Goal: Book appointment/travel/reservation

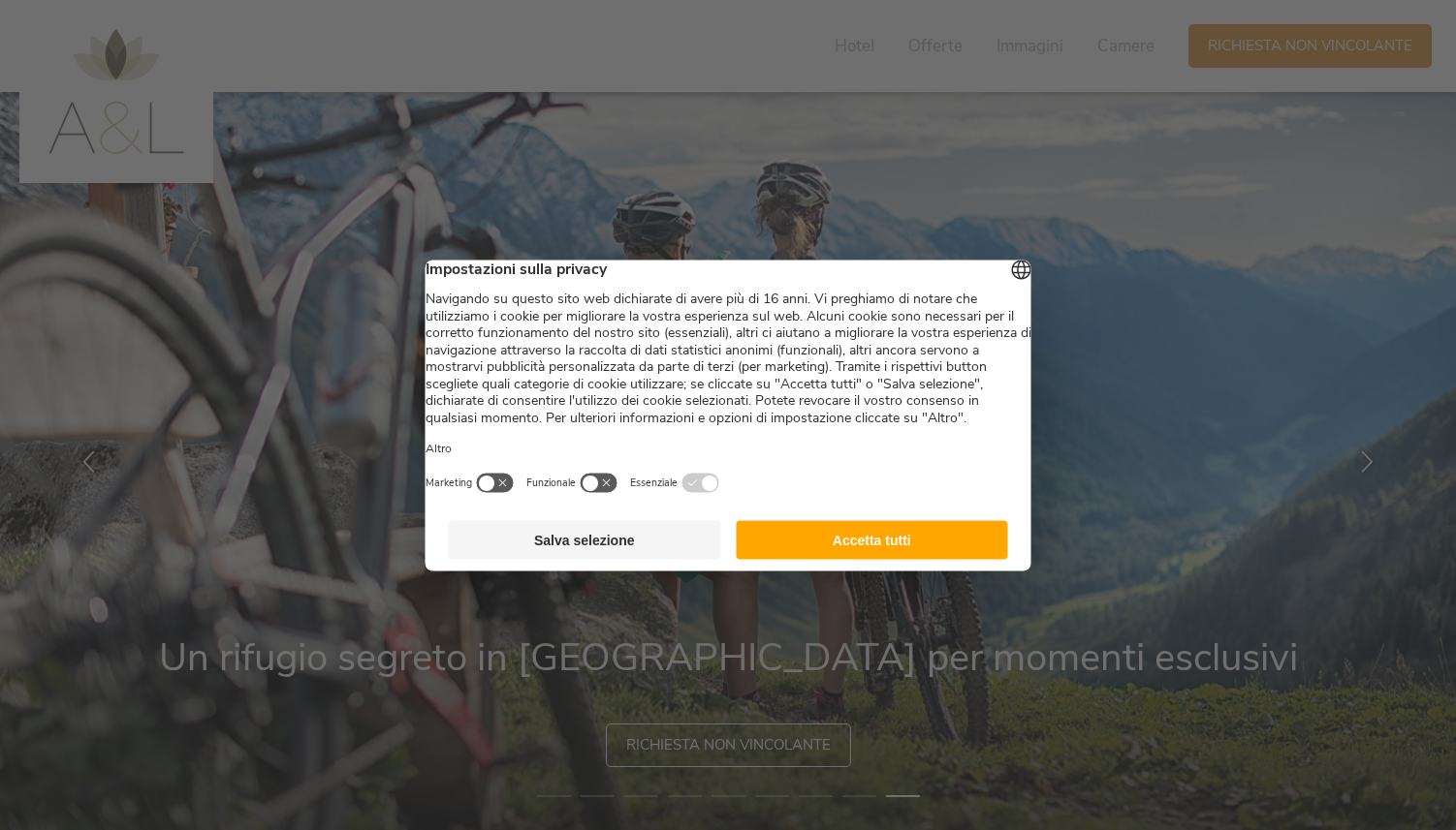
click at [829, 559] on button "Accetta tutti" at bounding box center [871, 540] width 272 height 39
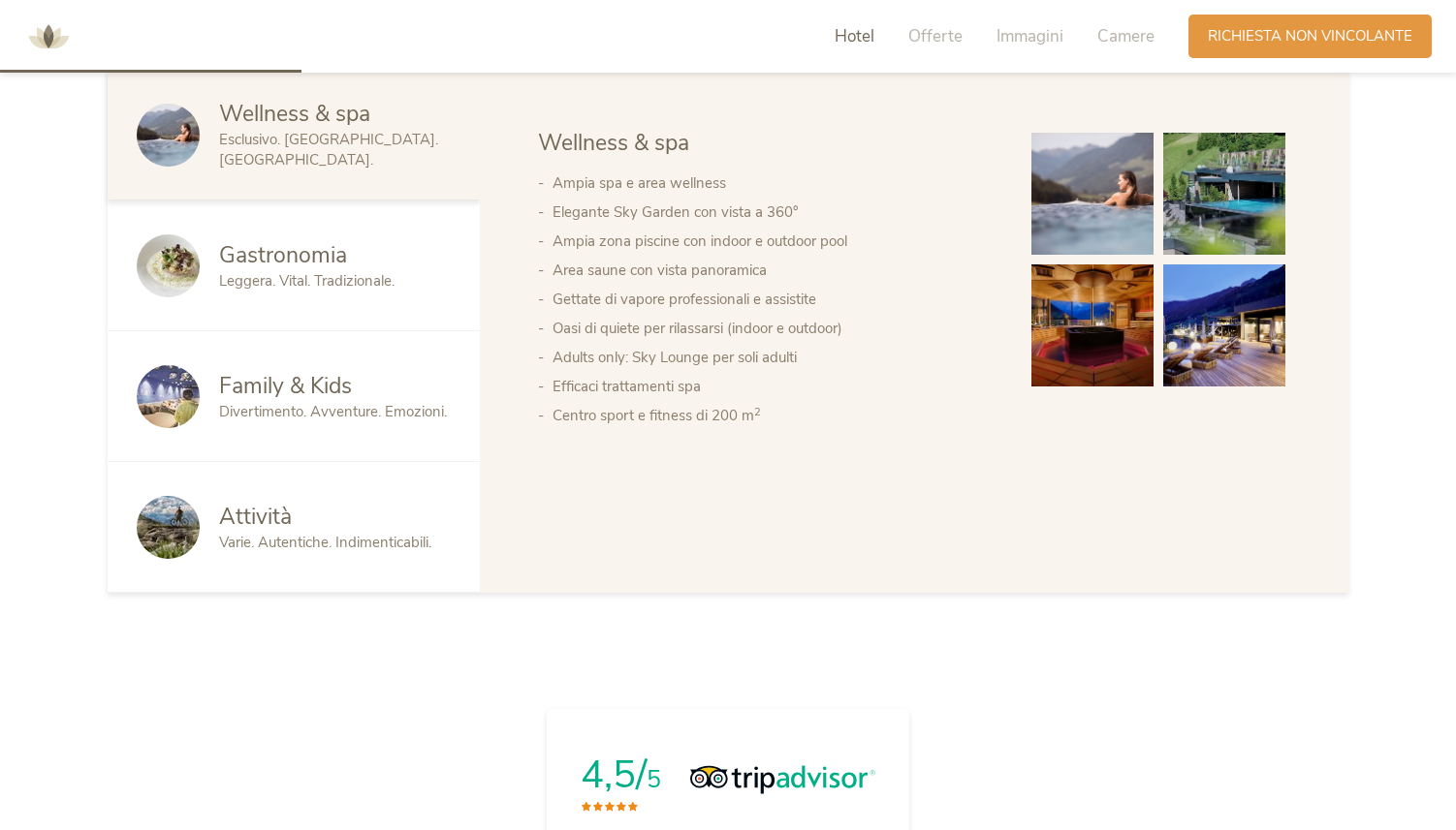
scroll to position [1162, 0]
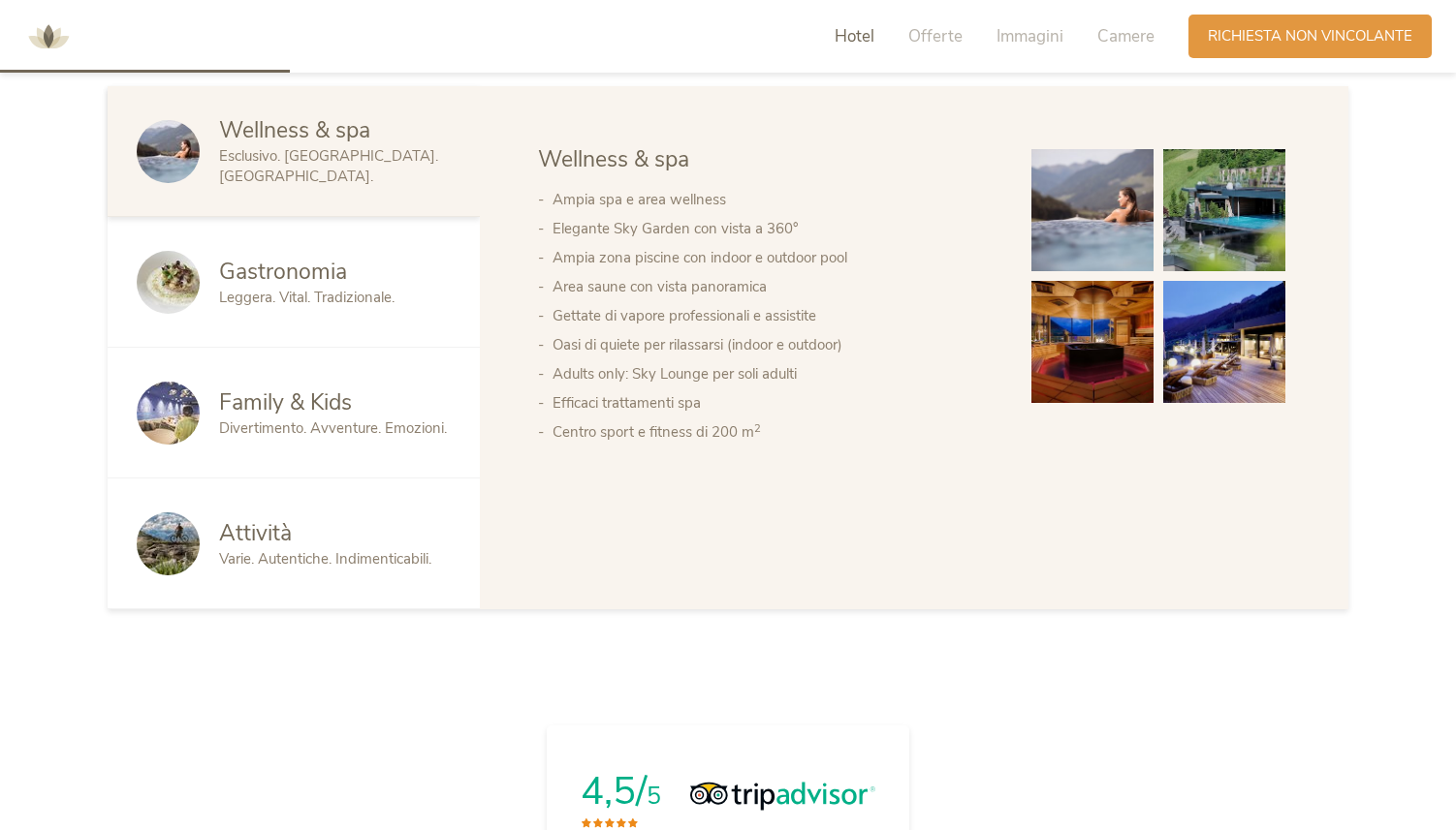
click at [357, 320] on div "Gastronomia Leggera. Vital. Tradizionale." at bounding box center [293, 283] width 372 height 131
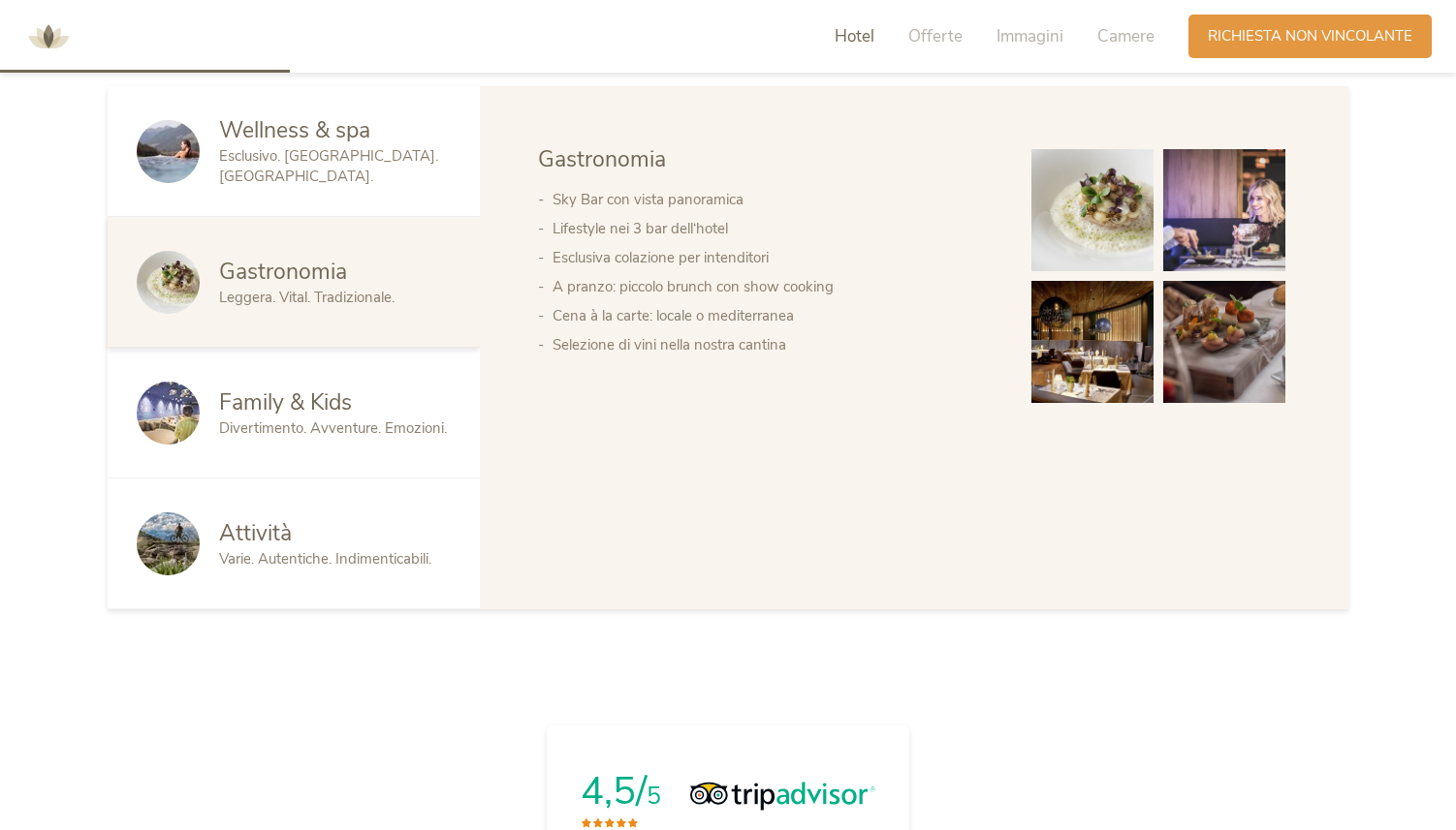
click at [367, 395] on div "Family & Kids" at bounding box center [335, 403] width 232 height 31
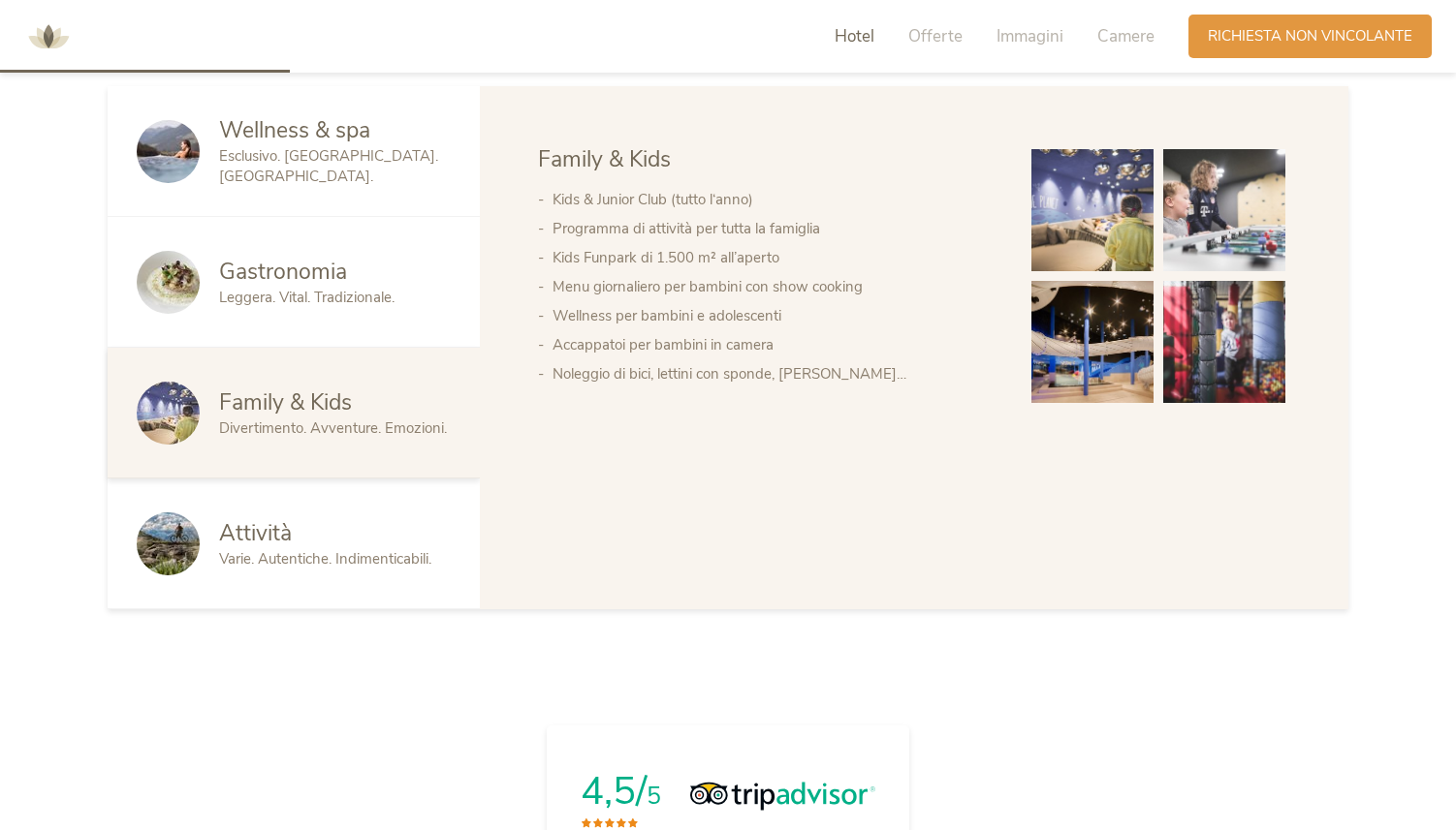
click at [388, 520] on div "Attività" at bounding box center [335, 534] width 232 height 31
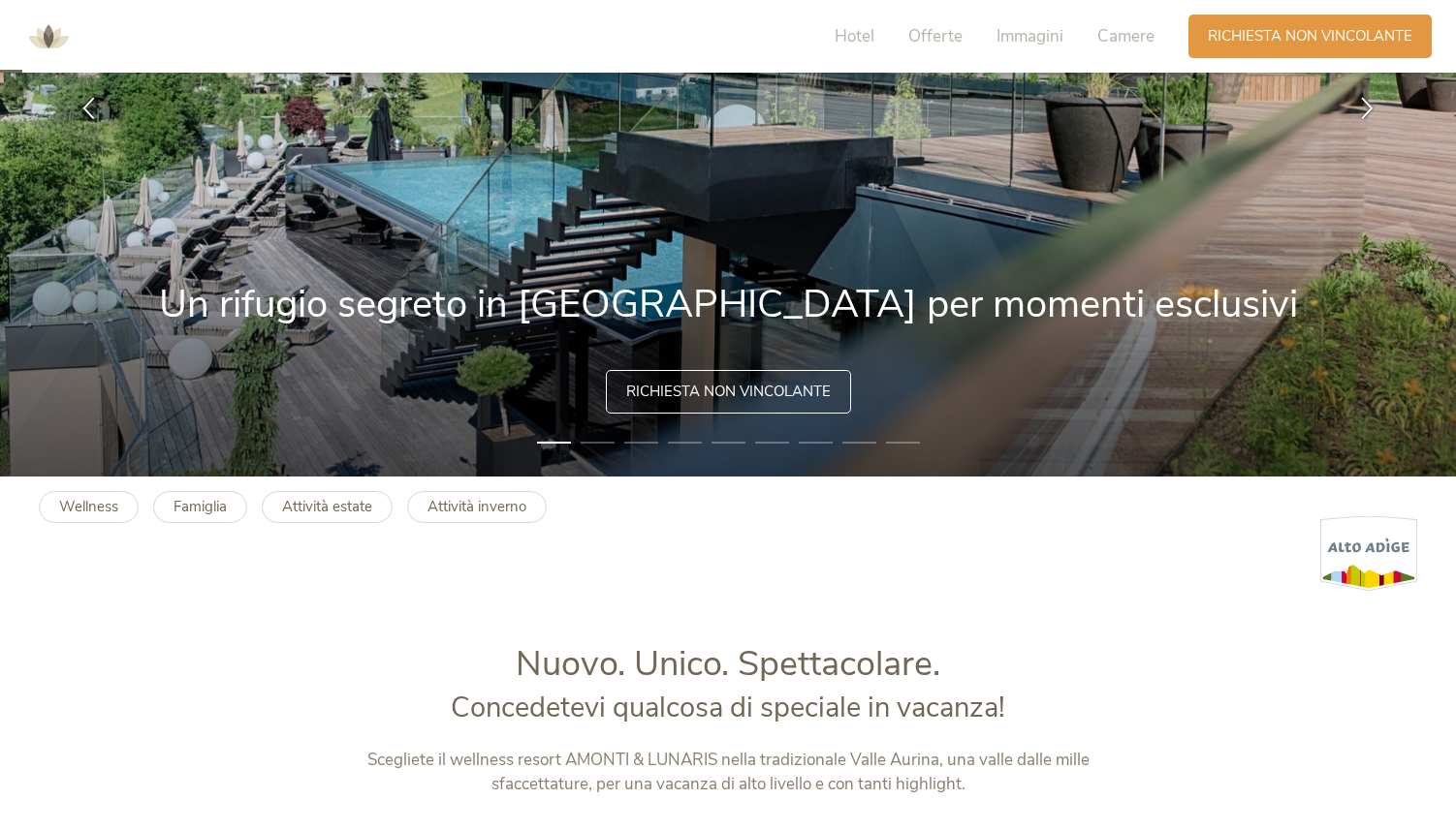
scroll to position [0, 0]
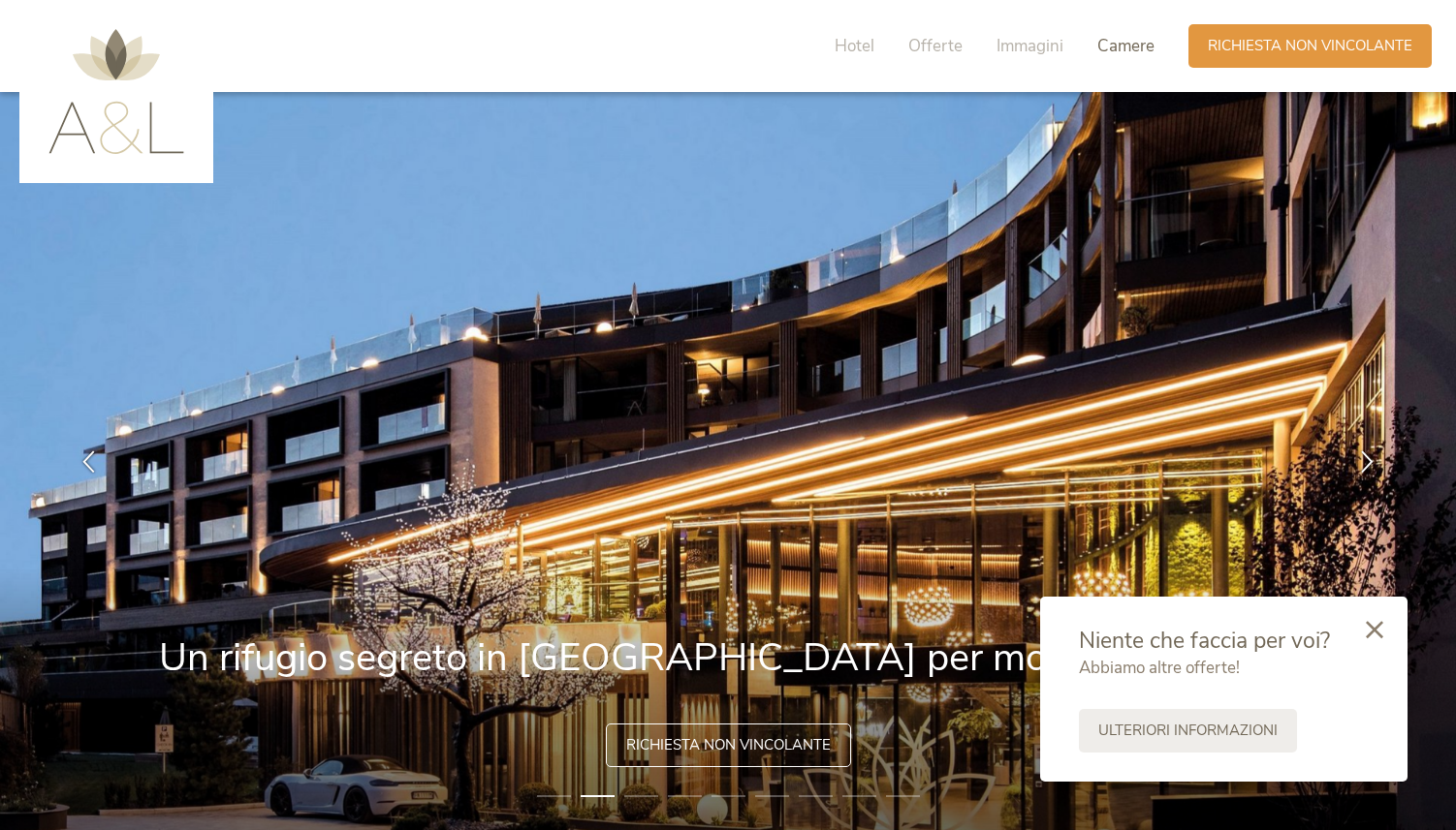
click at [1125, 51] on span "Camere" at bounding box center [1126, 46] width 57 height 22
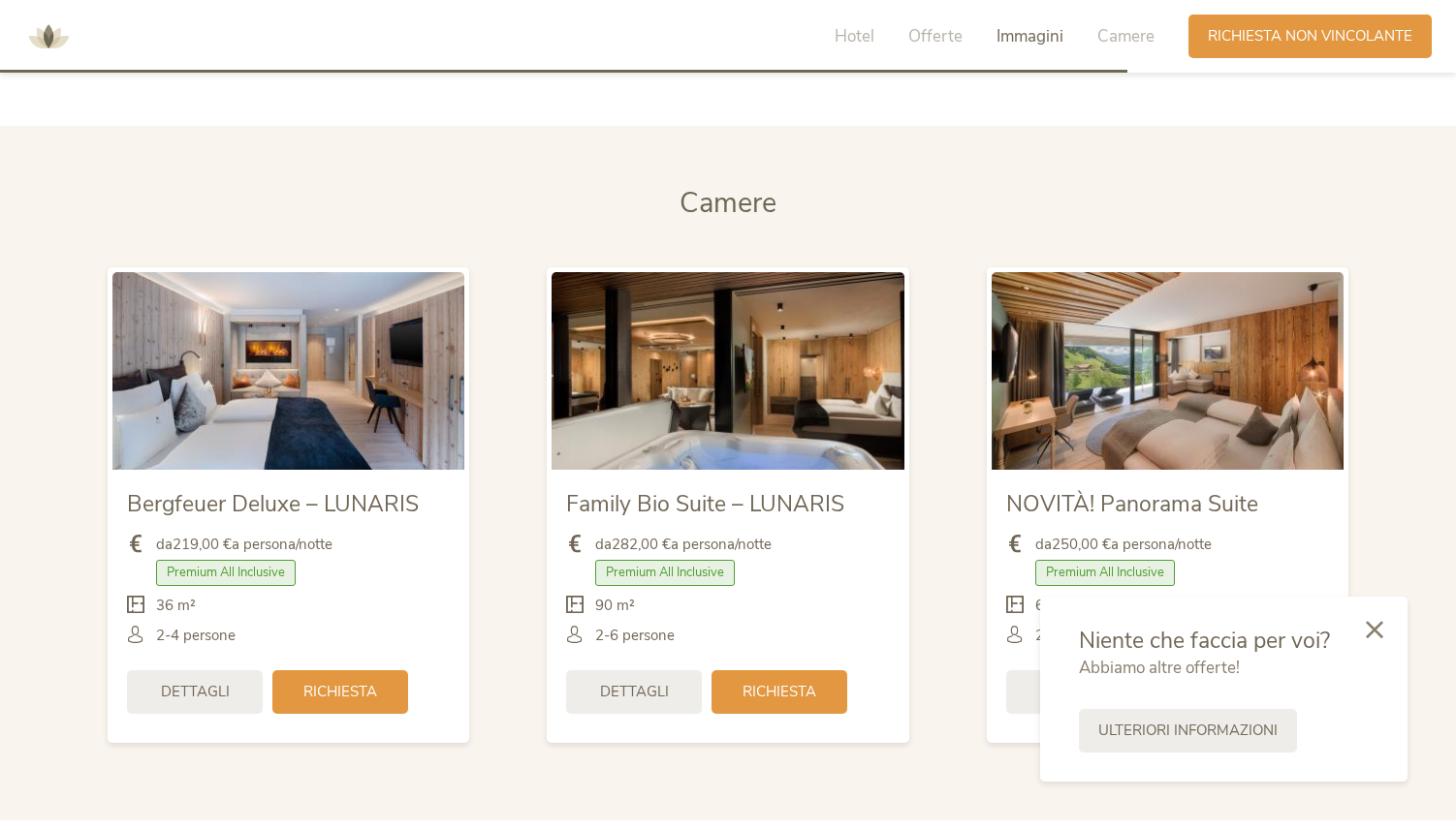
scroll to position [4521, 0]
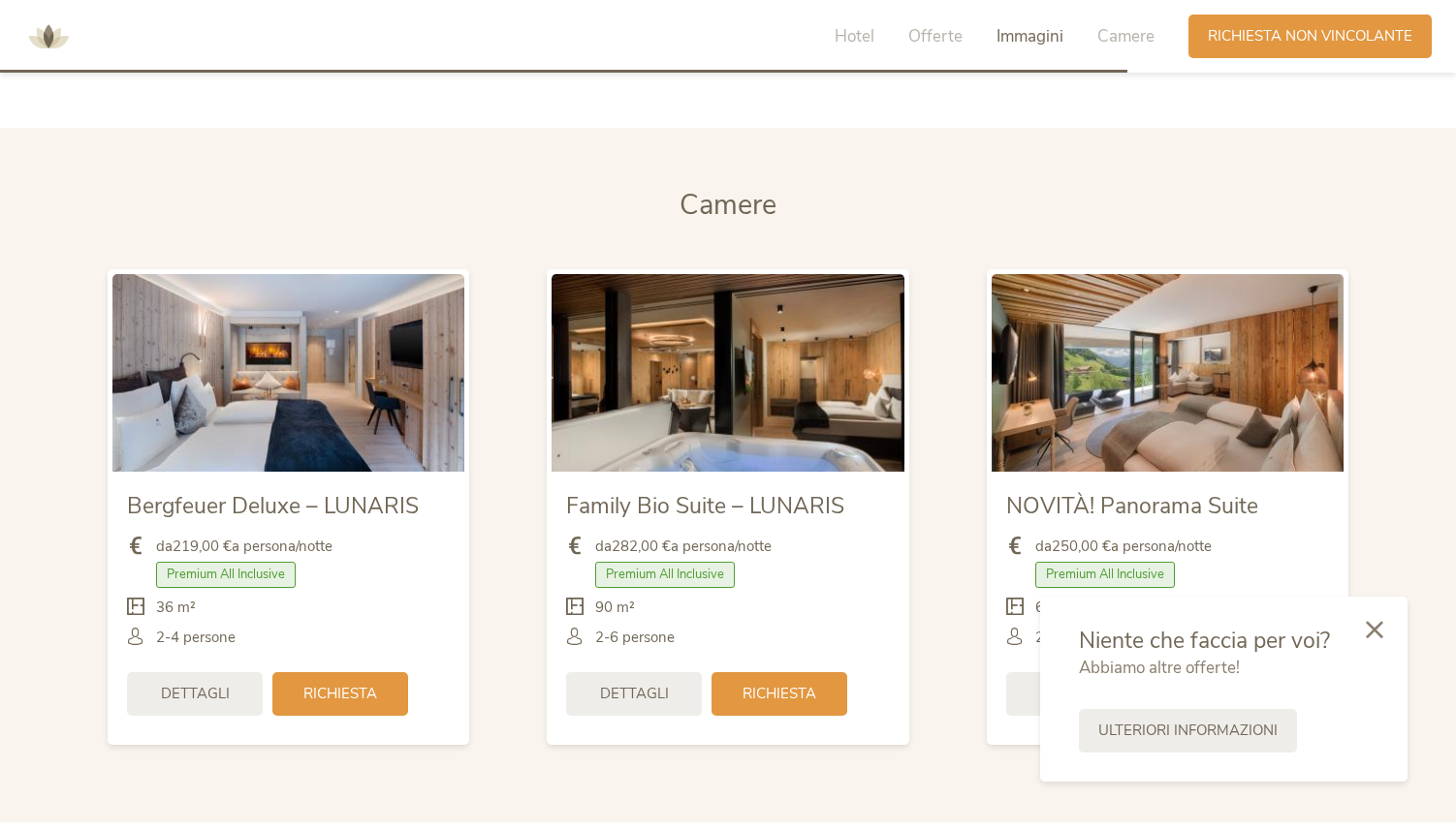
click at [331, 368] on img at bounding box center [287, 372] width 352 height 198
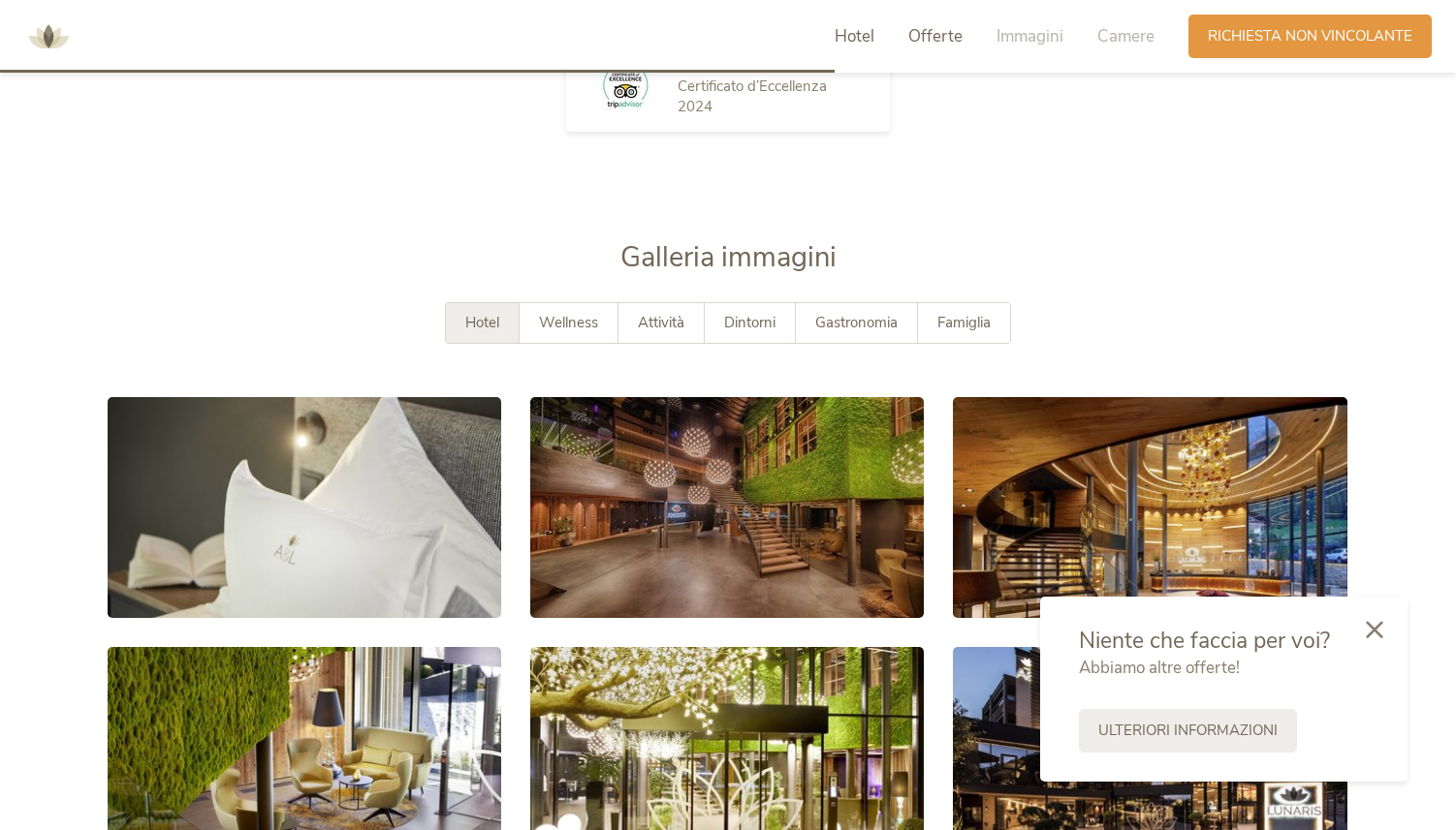
click at [862, 38] on span "Hotel" at bounding box center [854, 36] width 40 height 22
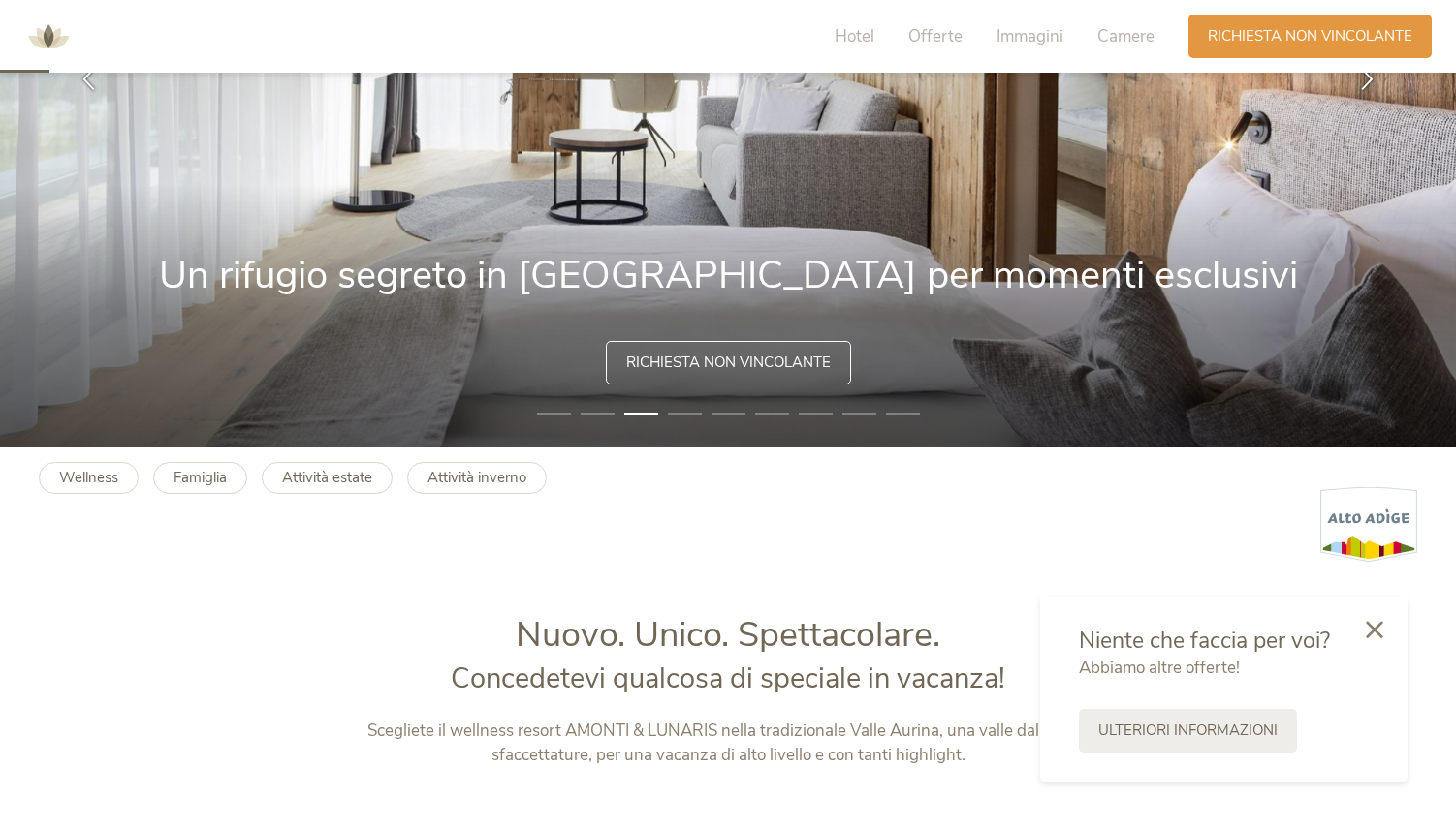
scroll to position [0, 0]
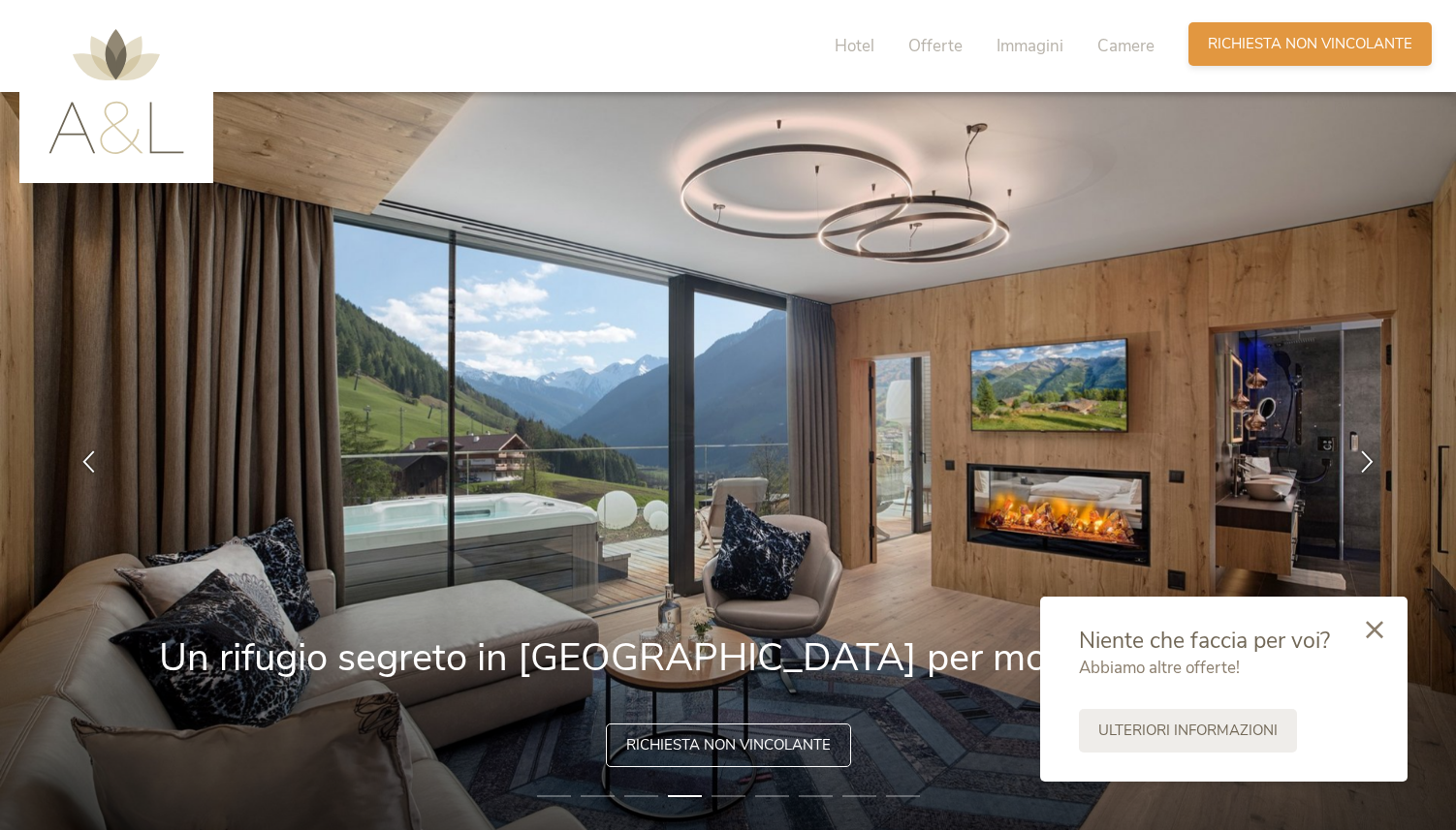
click at [1296, 46] on span "Richiesta non vincolante" at bounding box center [1310, 44] width 205 height 20
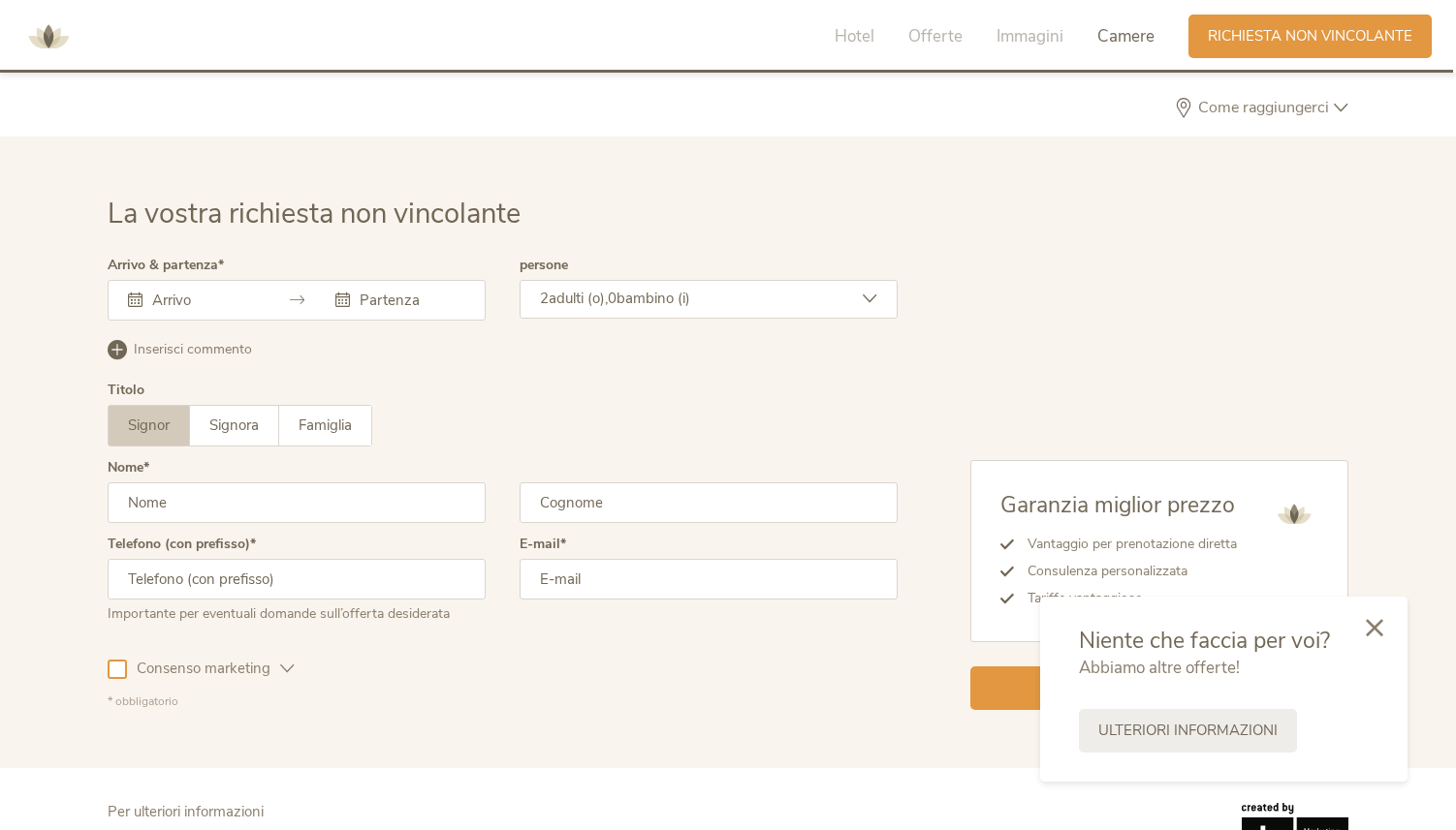
scroll to position [5838, 0]
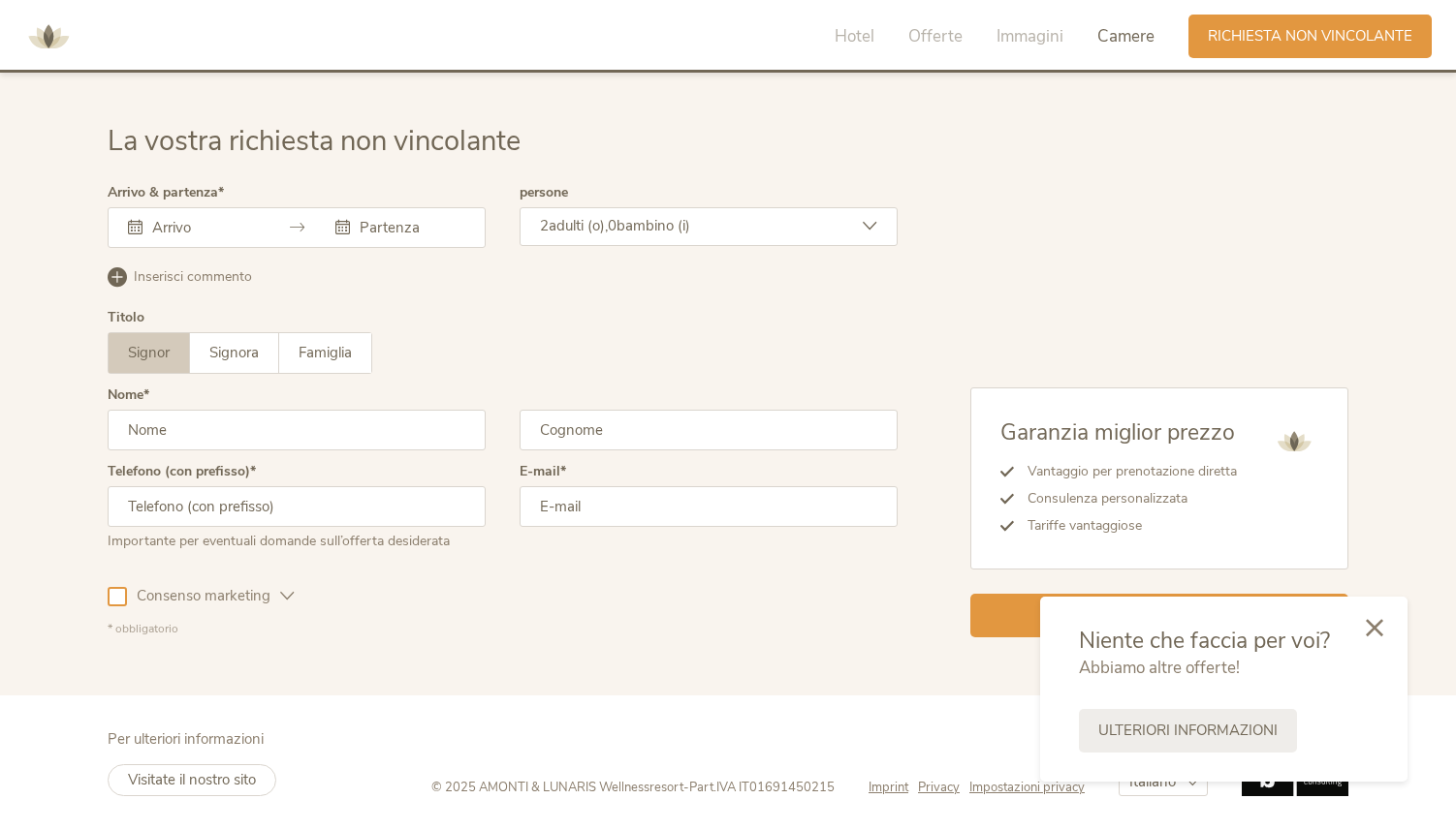
click at [1378, 629] on icon at bounding box center [1374, 628] width 18 height 18
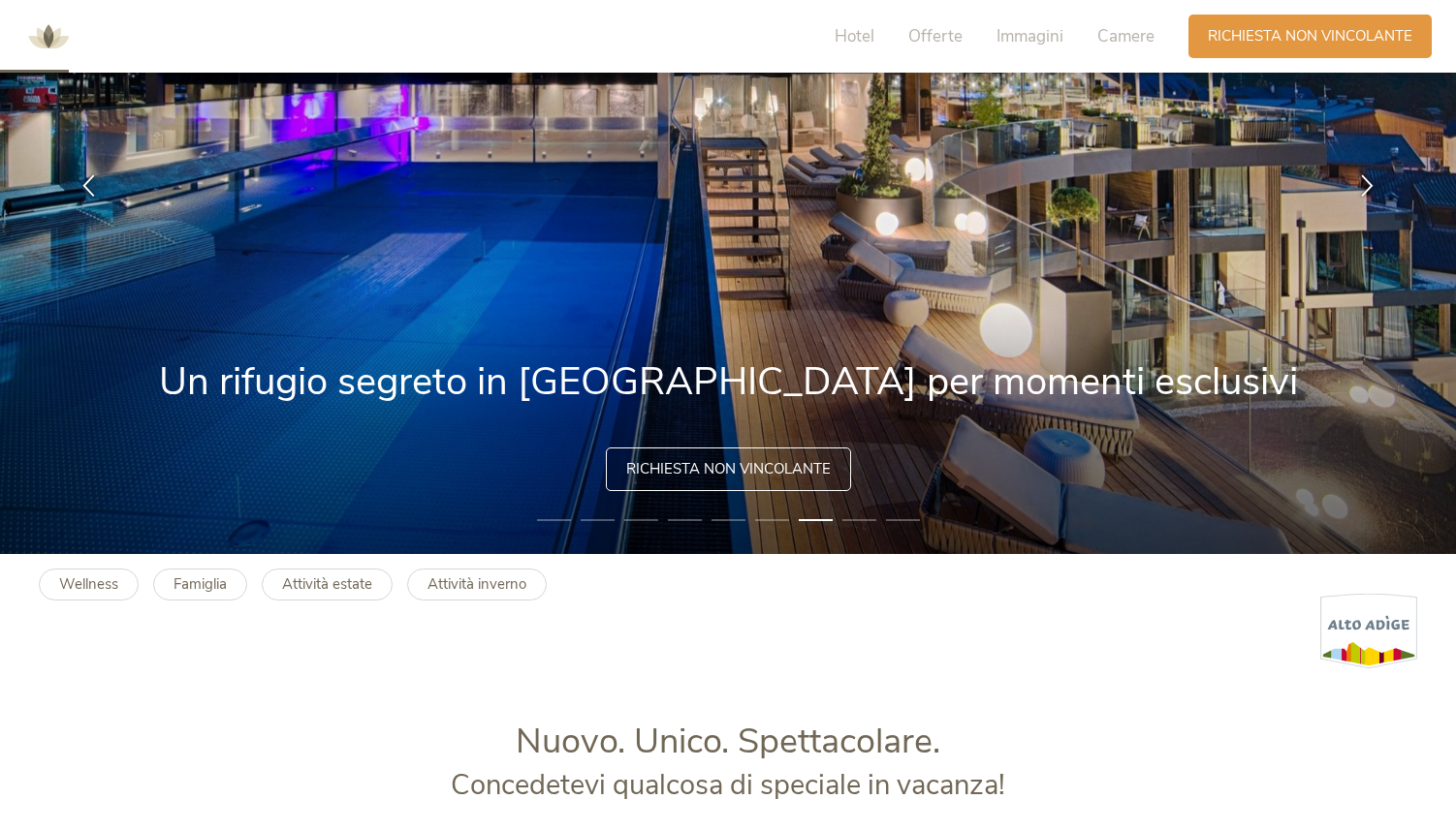
scroll to position [0, 0]
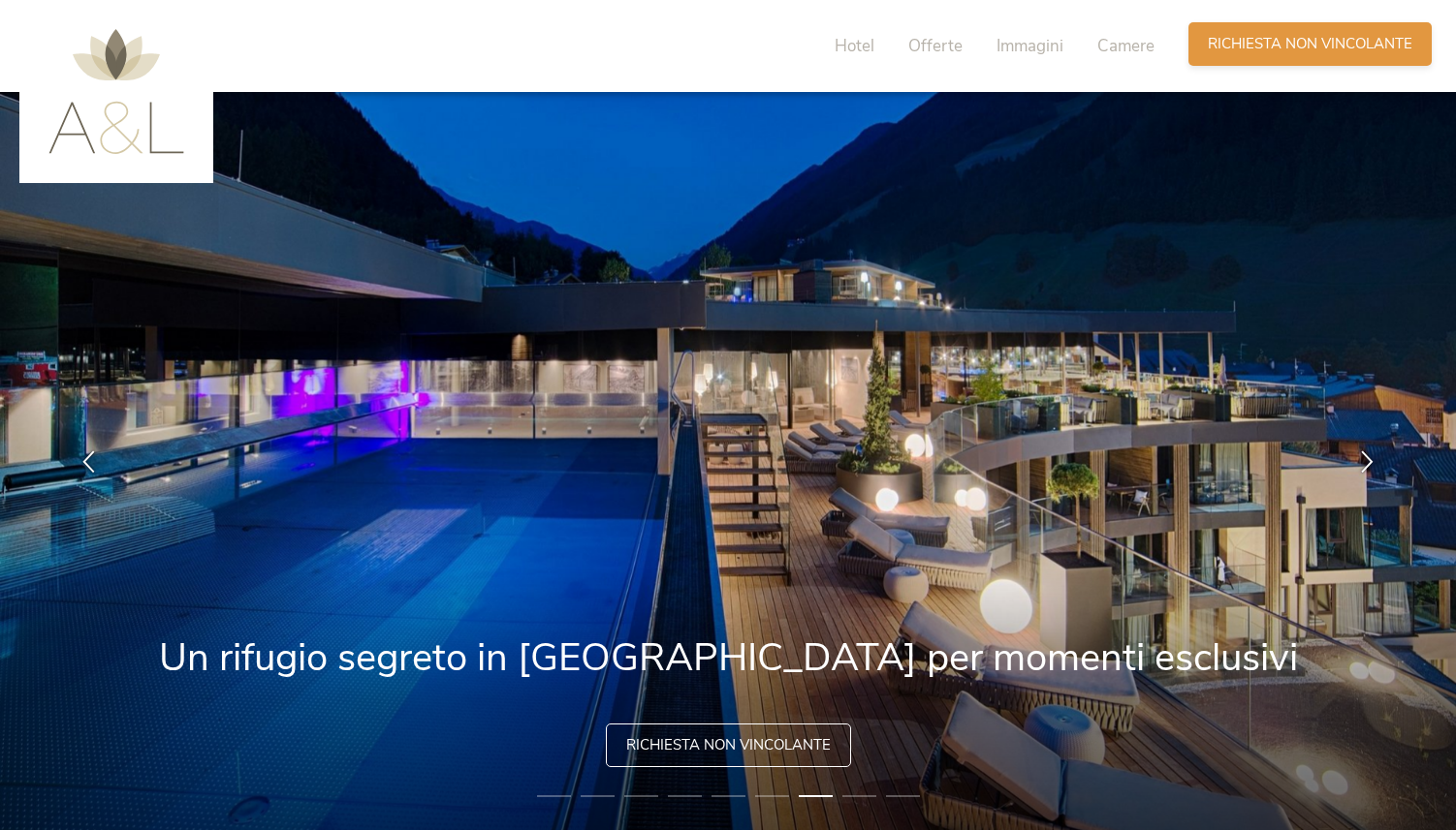
click at [1217, 48] on span "Richiesta non vincolante" at bounding box center [1310, 44] width 205 height 20
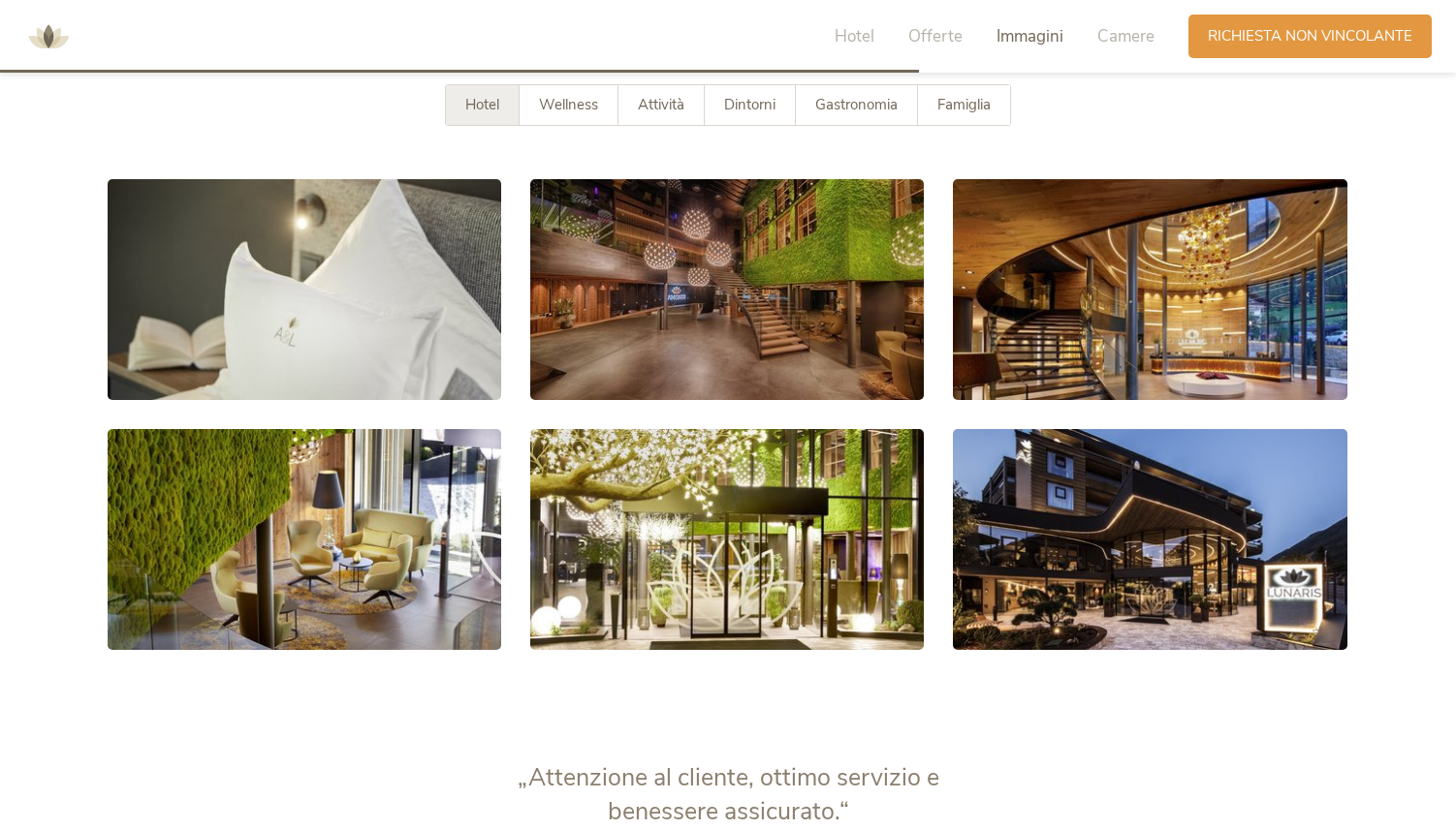
scroll to position [3556, 0]
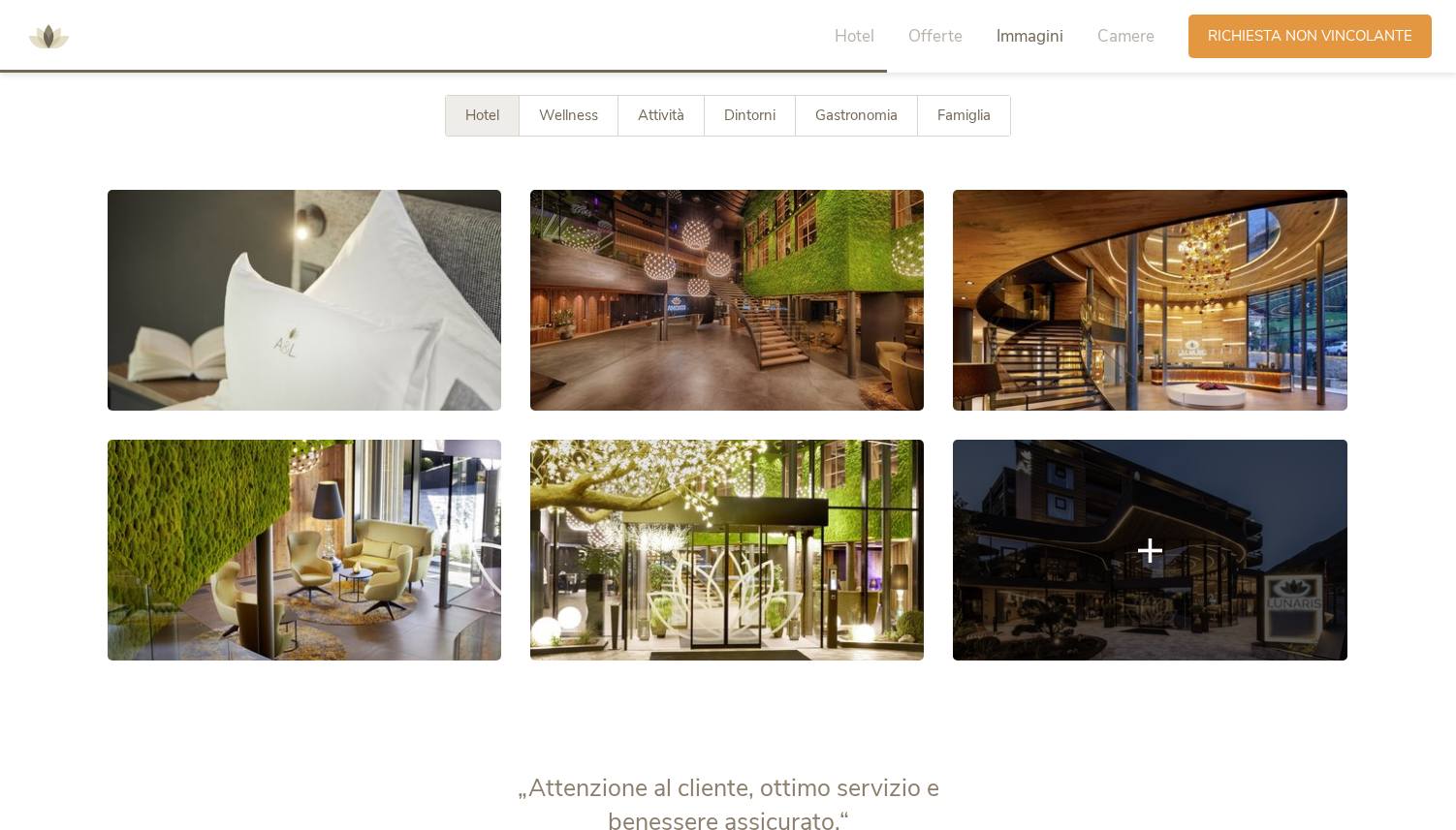
click at [1175, 582] on link at bounding box center [1150, 550] width 394 height 221
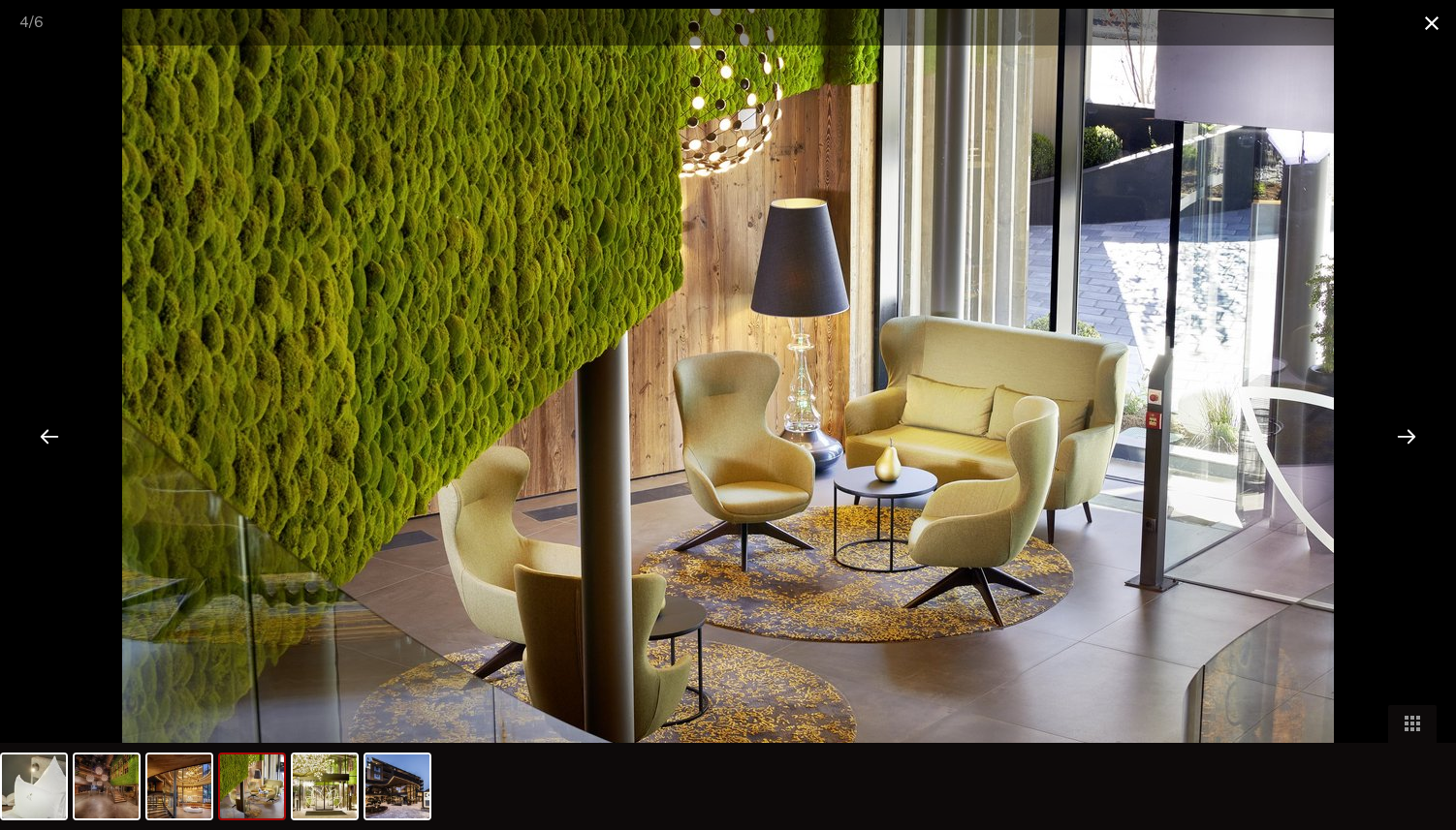
click at [1433, 17] on span at bounding box center [1432, 22] width 49 height 46
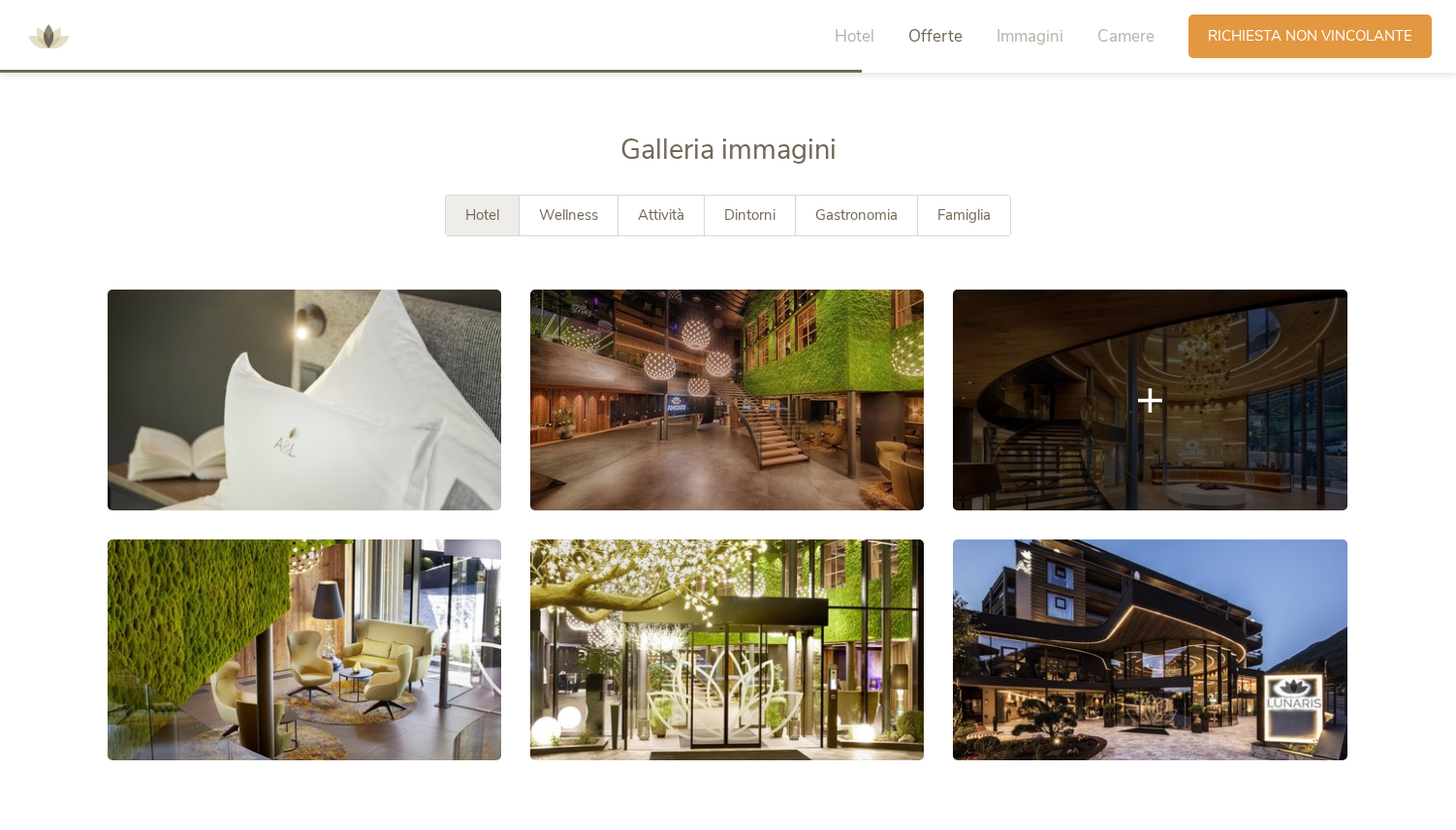
scroll to position [3454, 0]
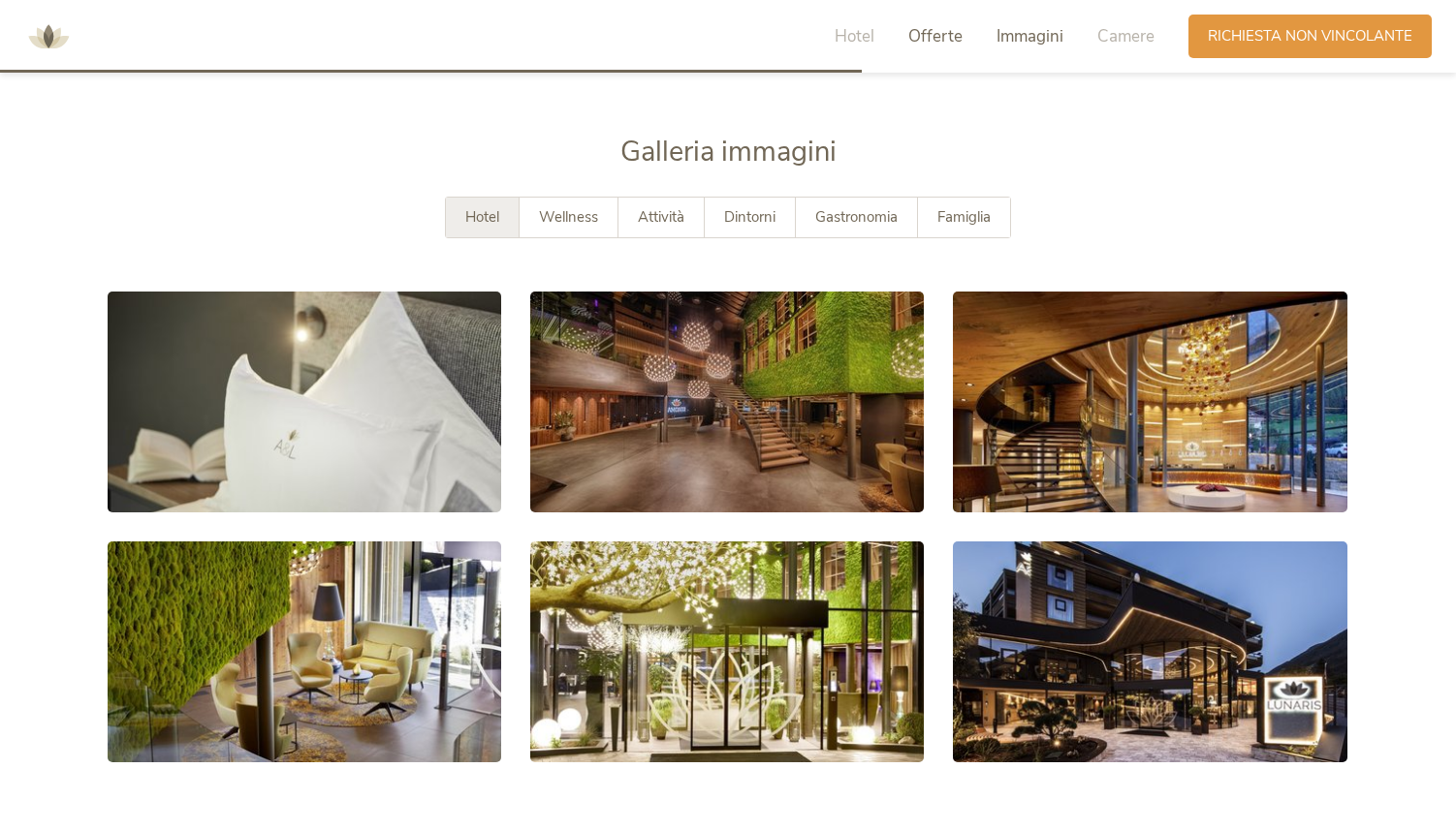
click at [1043, 37] on span "Immagini" at bounding box center [1029, 36] width 67 height 22
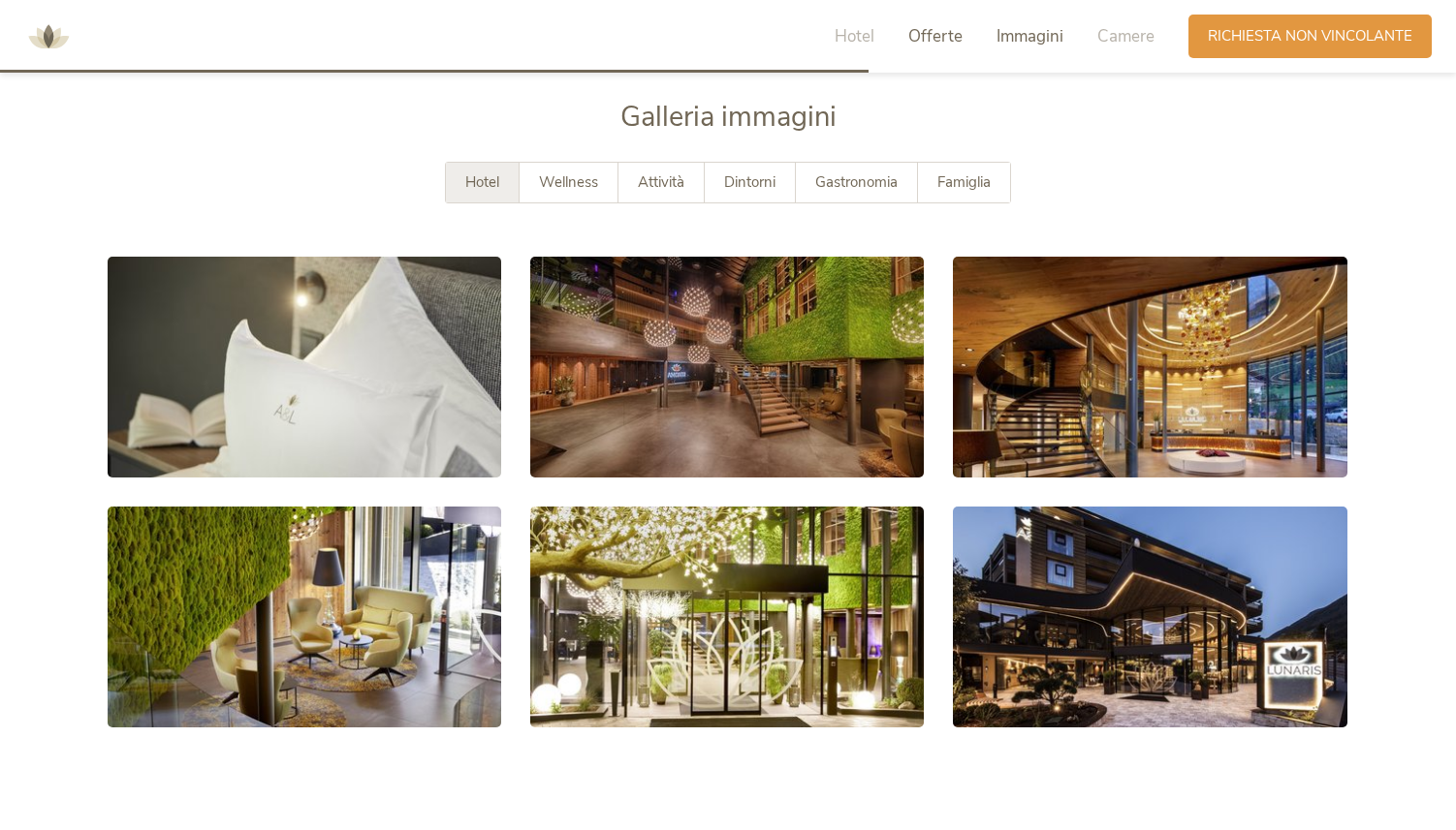
scroll to position [3490, 0]
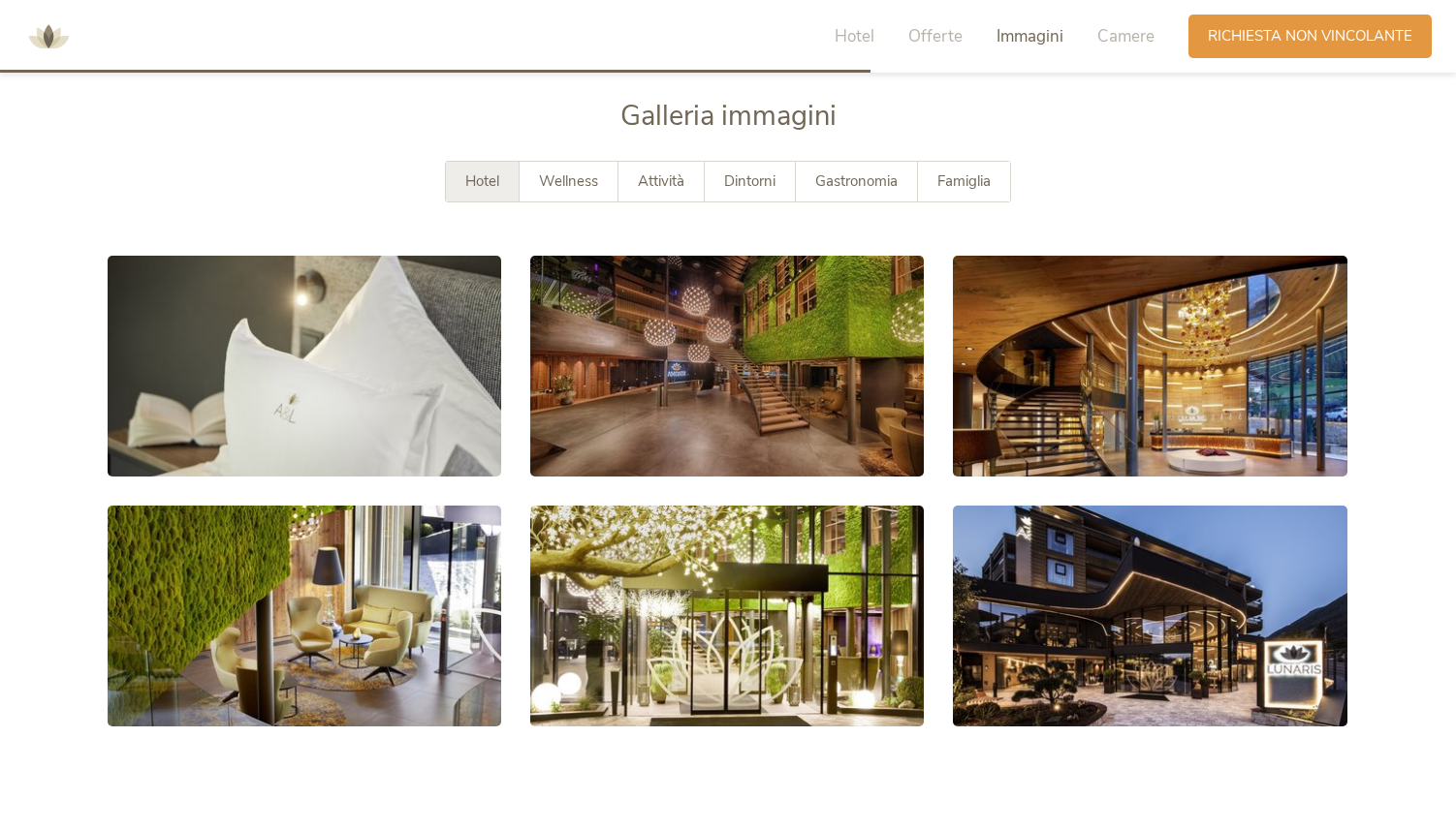
click at [1043, 37] on span "Immagini" at bounding box center [1029, 36] width 67 height 22
click at [592, 163] on div "Wellness" at bounding box center [568, 181] width 98 height 40
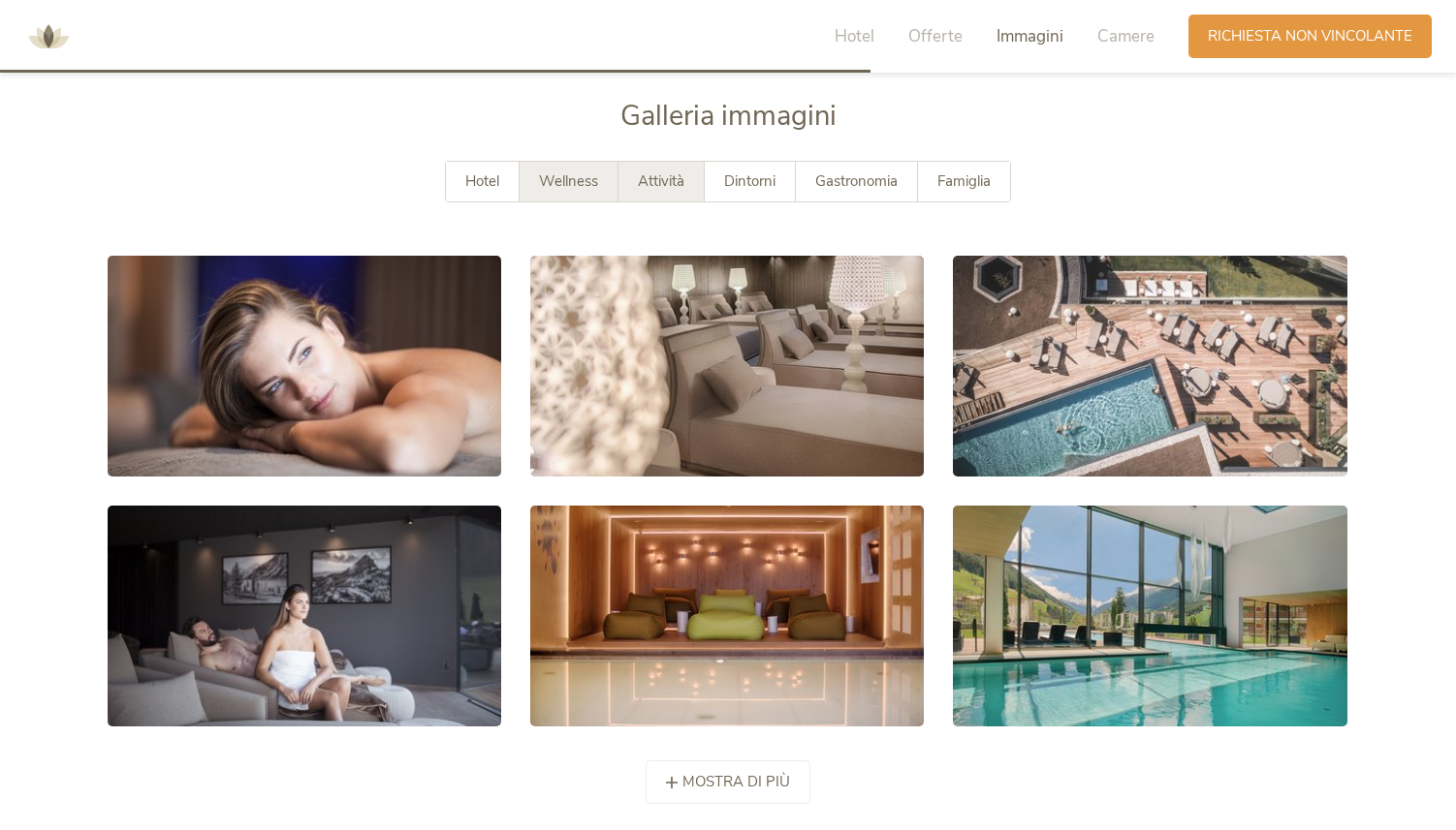
click at [670, 176] on span "Attività" at bounding box center [661, 181] width 47 height 19
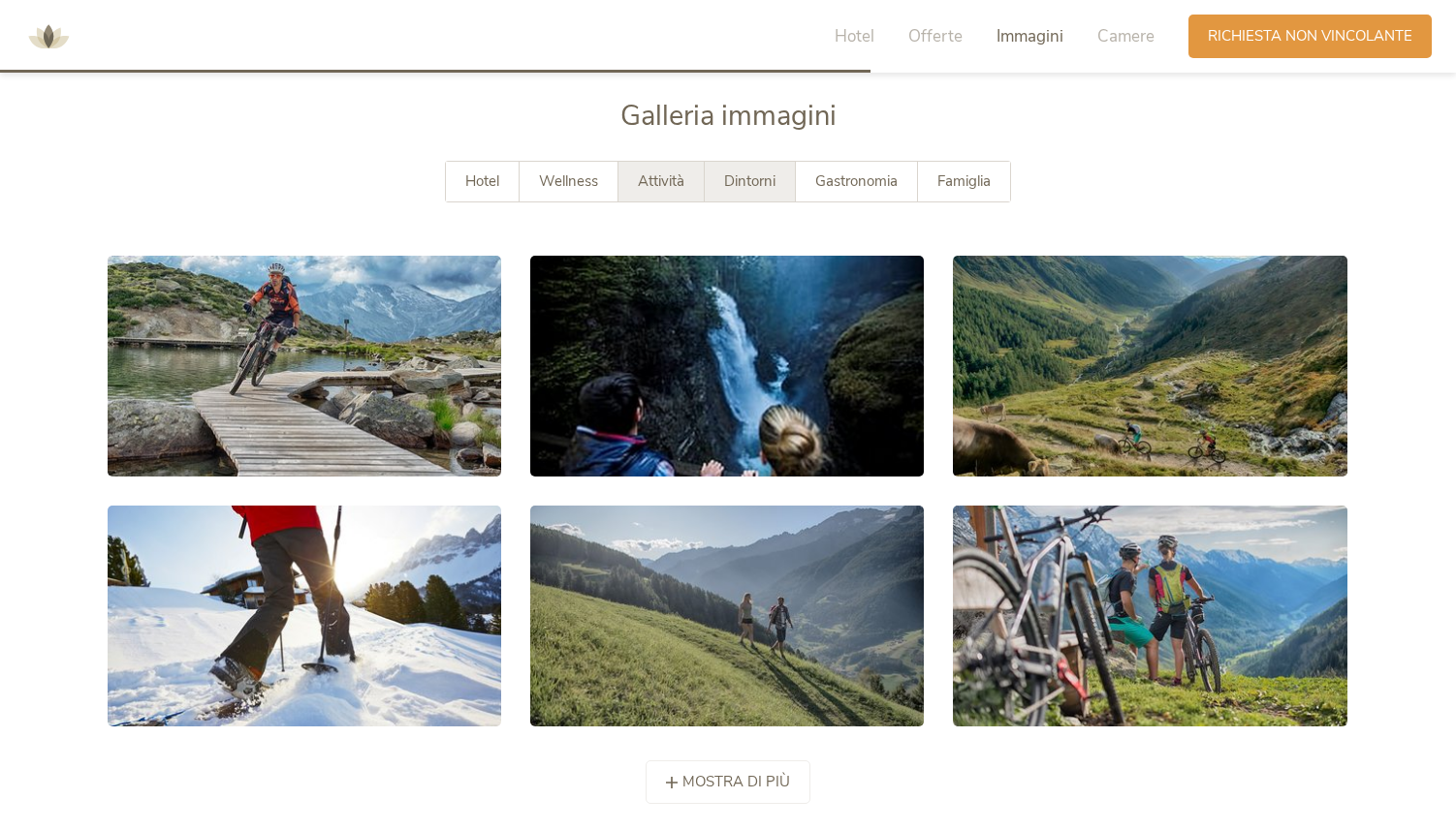
click at [742, 180] on span "Dintorni" at bounding box center [749, 181] width 52 height 19
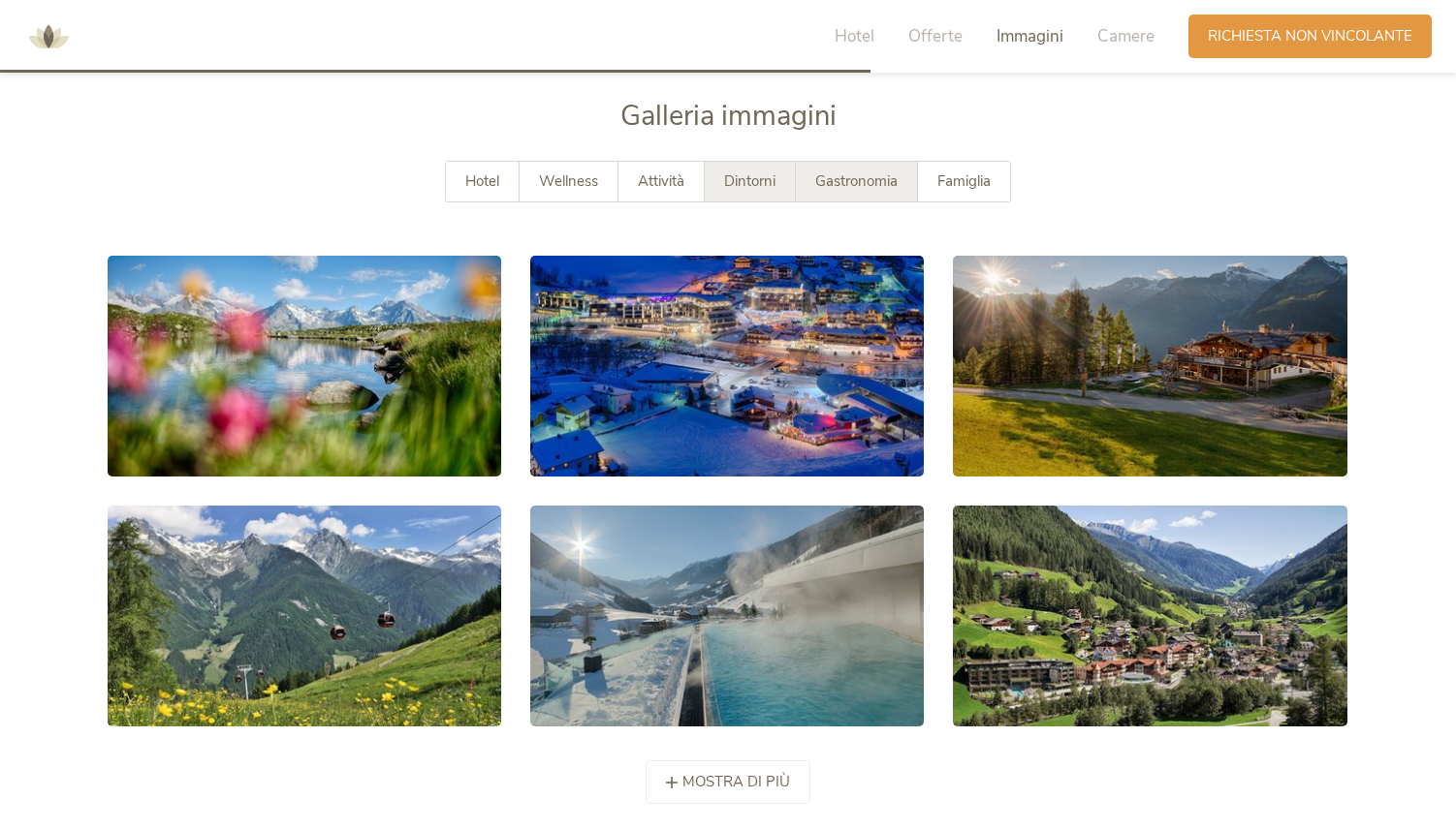
click at [845, 180] on span "Gastronomia" at bounding box center [856, 181] width 83 height 19
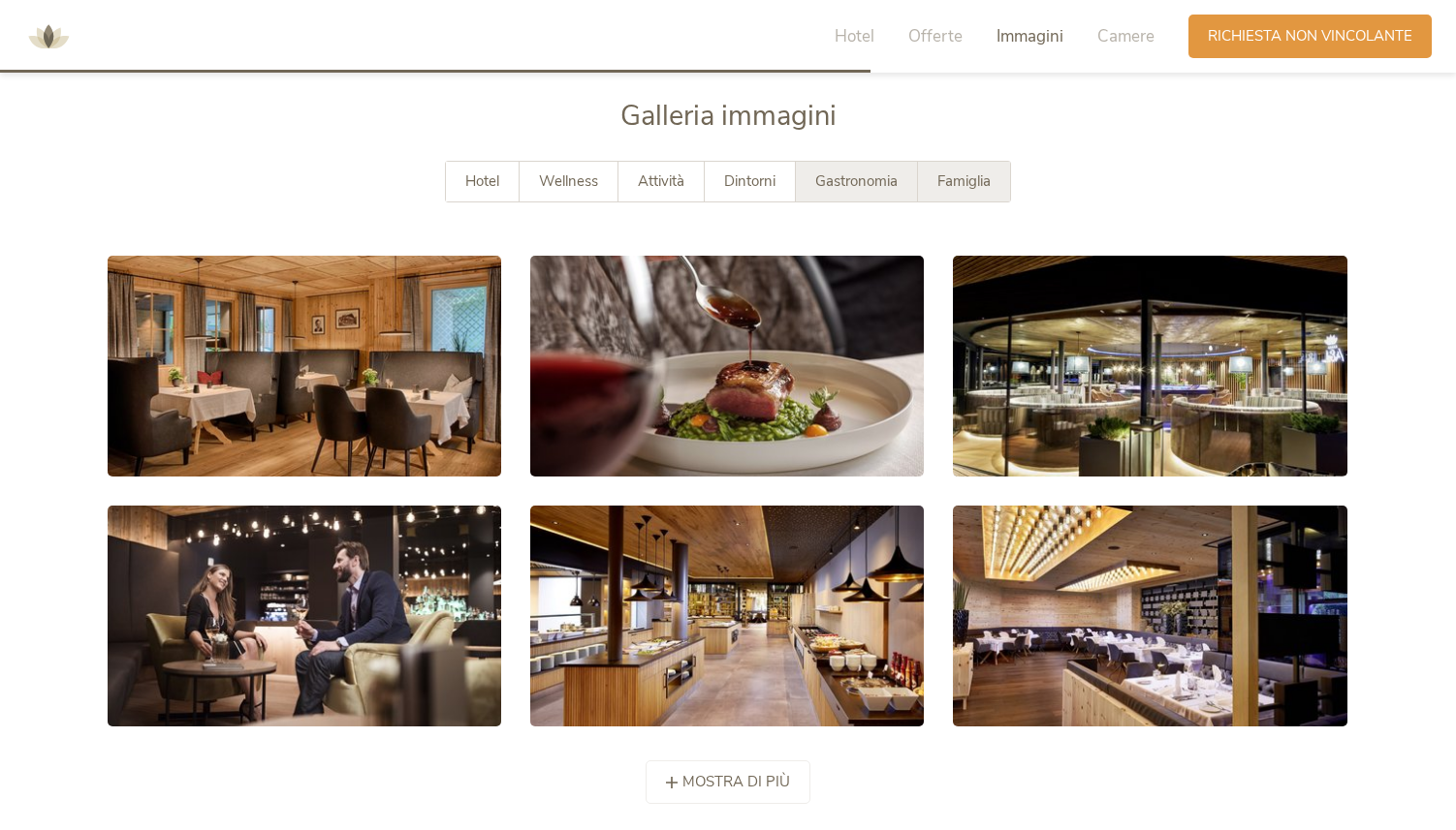
click at [963, 180] on span "Famiglia" at bounding box center [964, 181] width 54 height 19
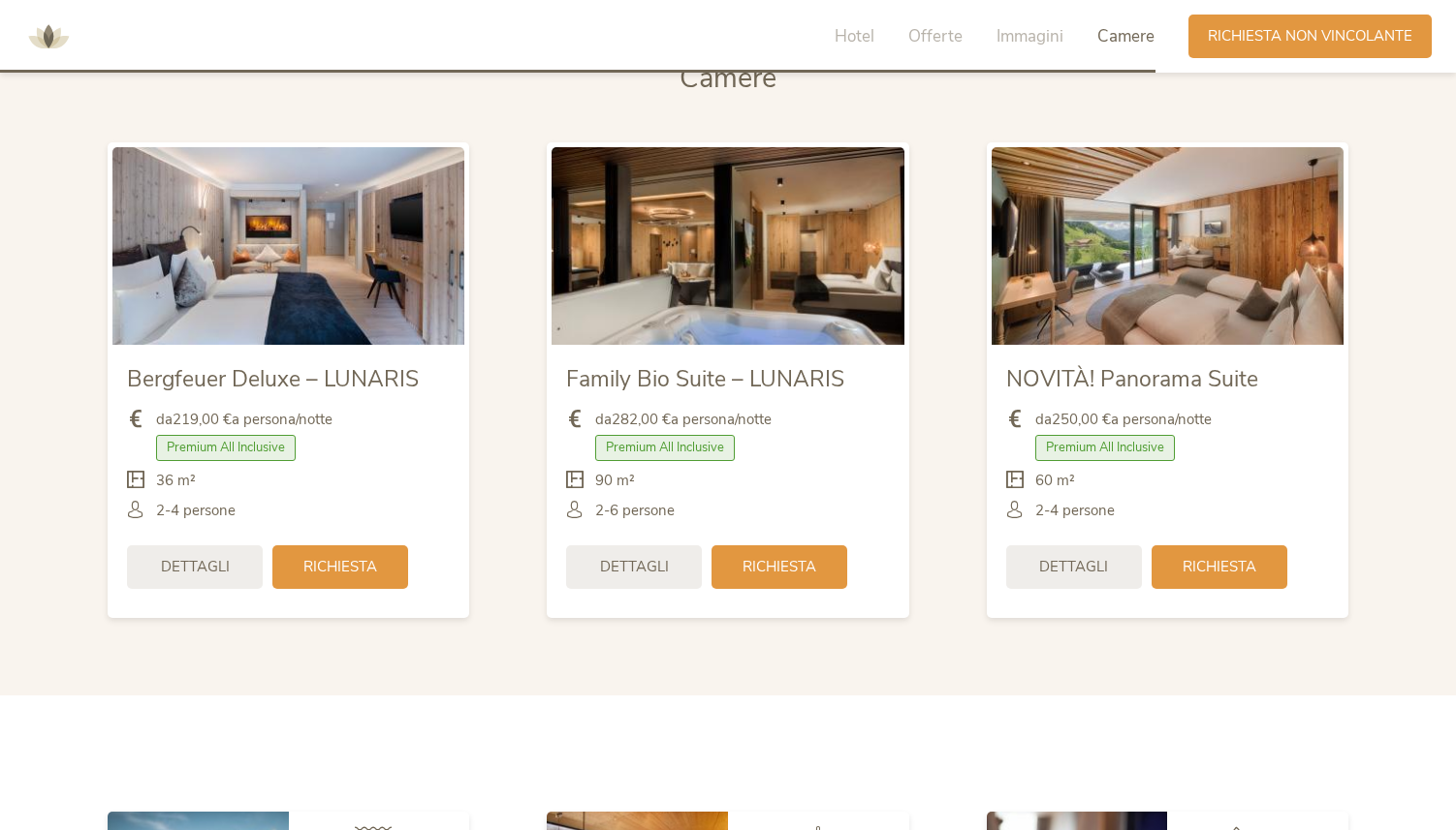
scroll to position [4659, 0]
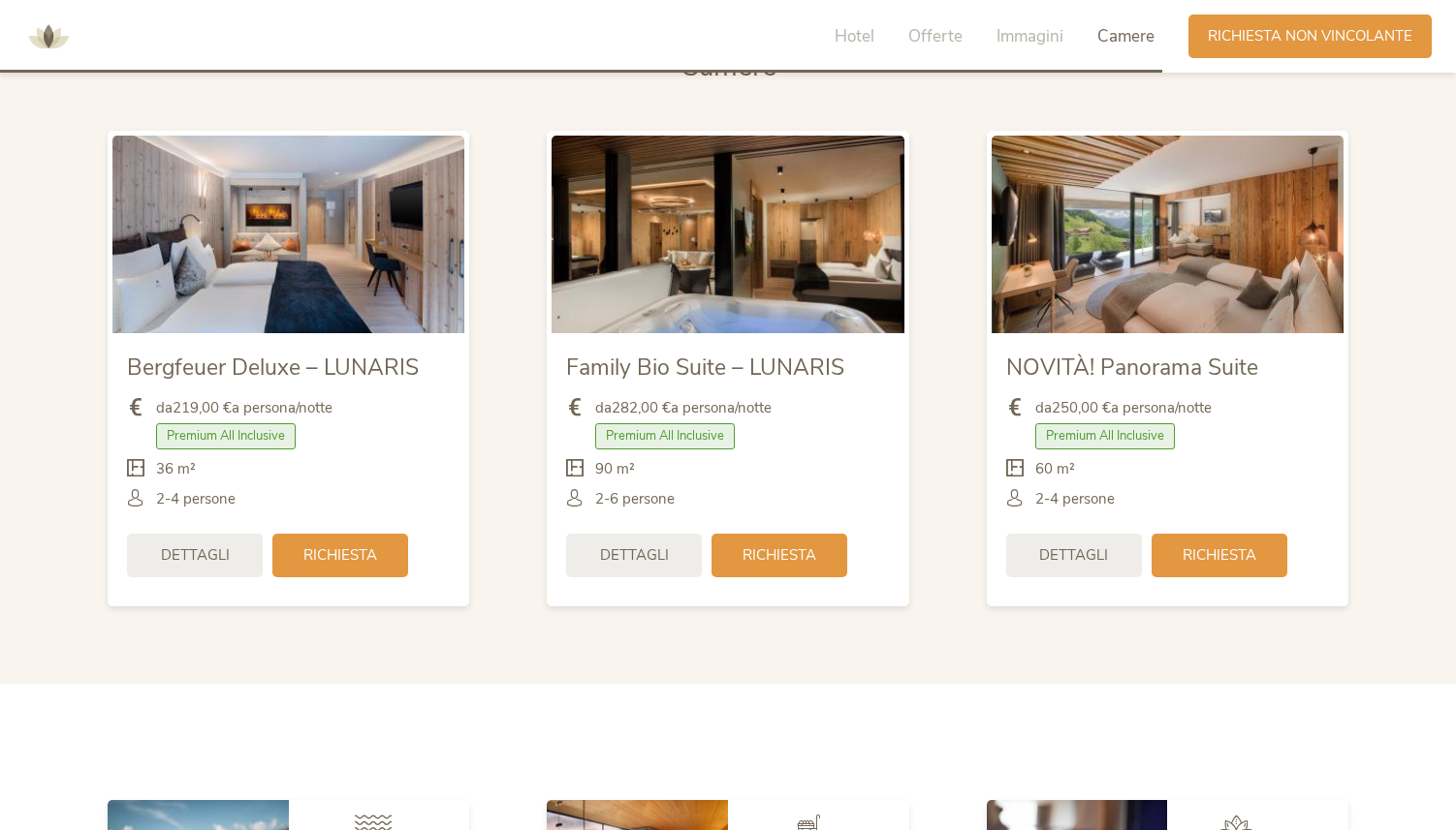
click at [749, 257] on img at bounding box center [727, 234] width 352 height 198
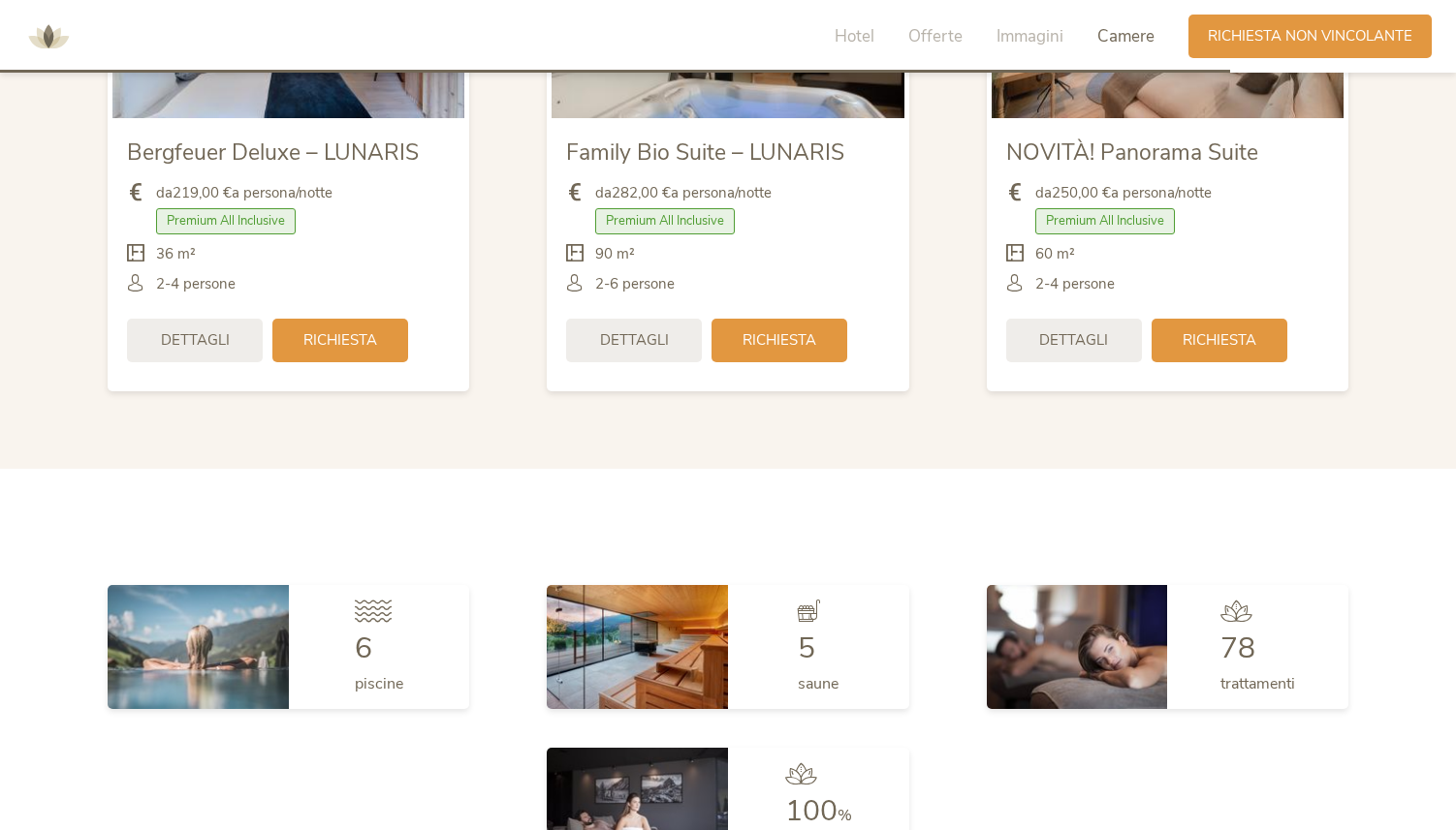
scroll to position [4858, 0]
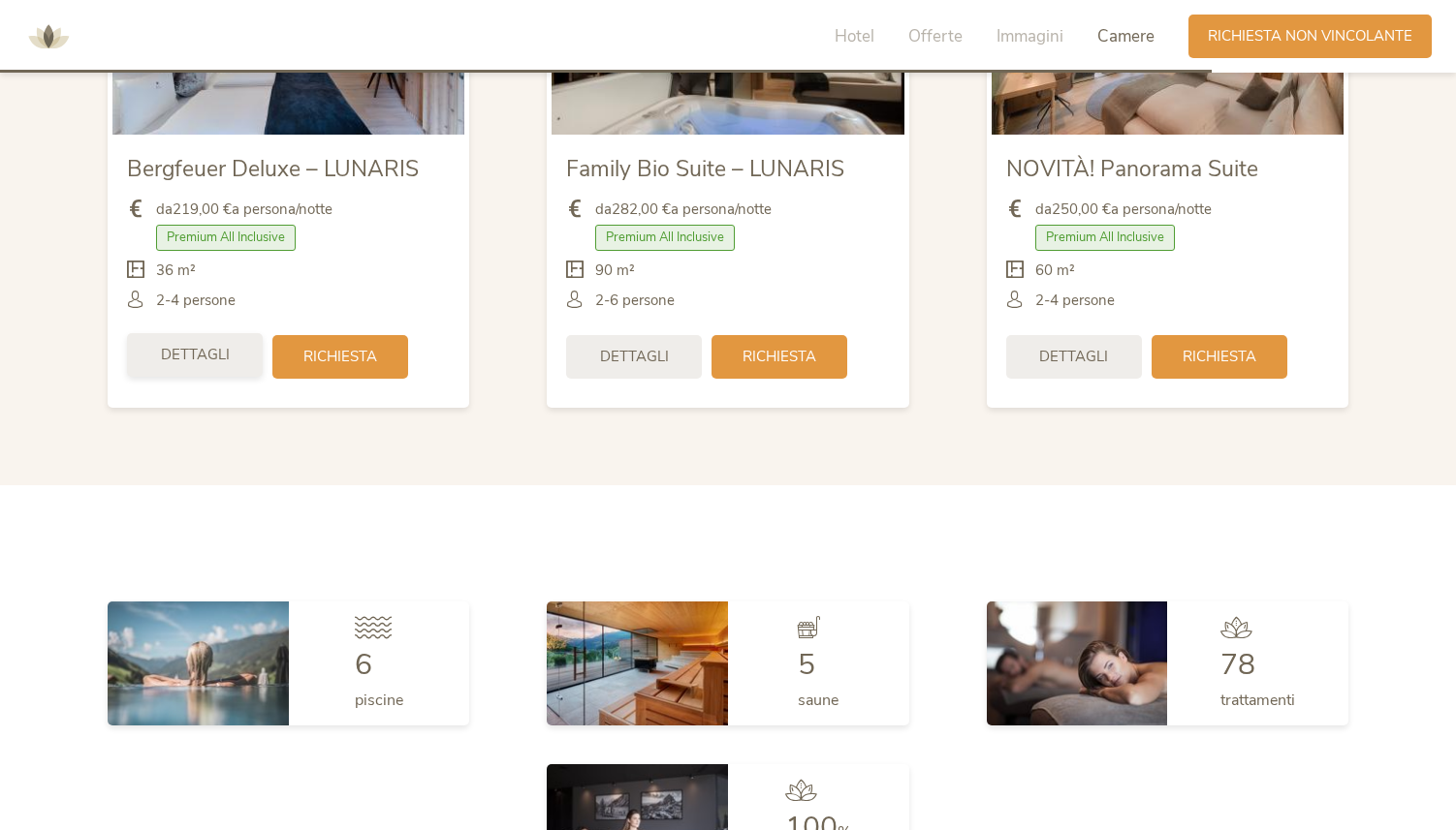
click at [200, 361] on span "Dettagli" at bounding box center [195, 355] width 69 height 20
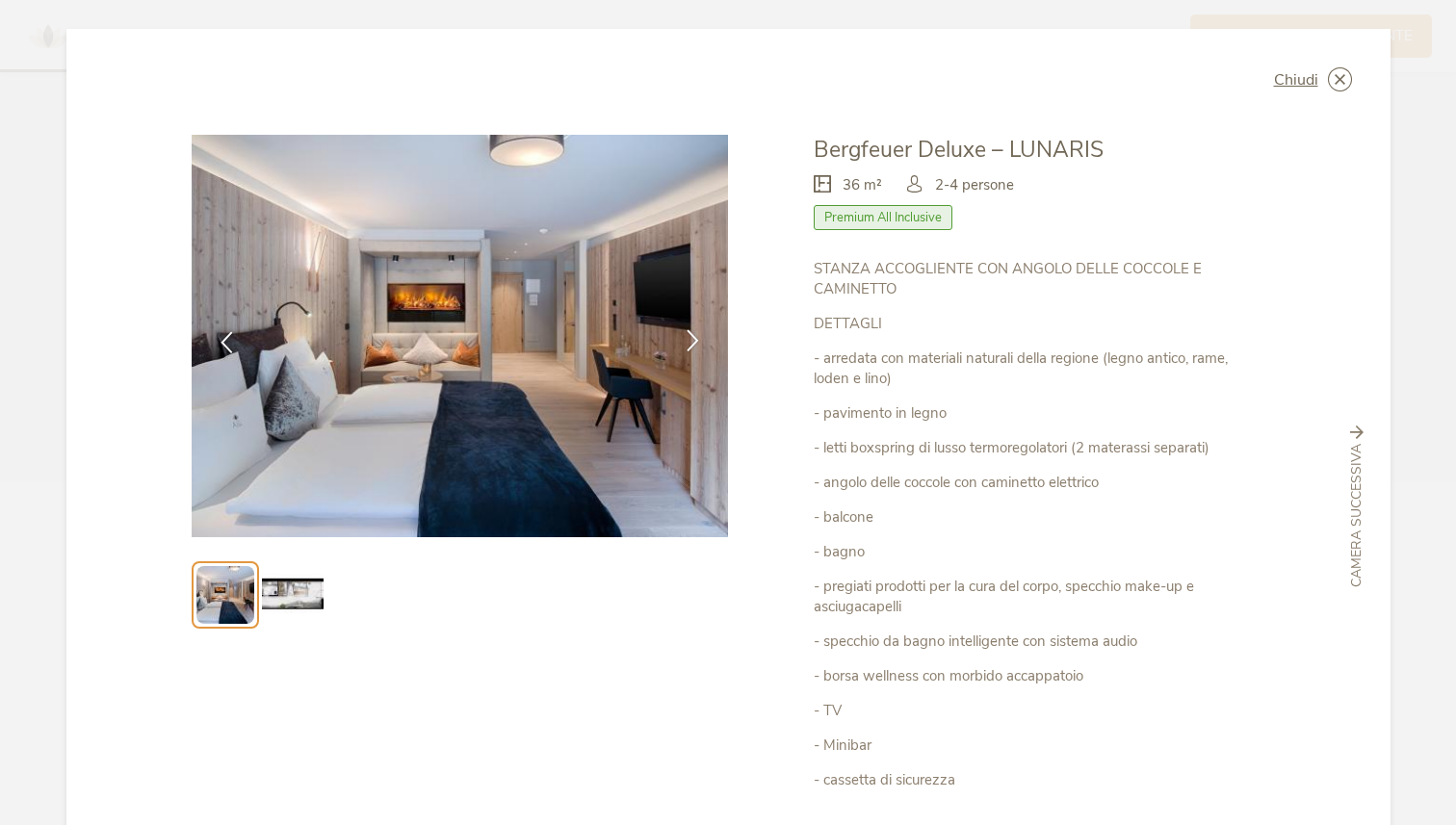
click at [688, 341] on icon at bounding box center [692, 340] width 22 height 22
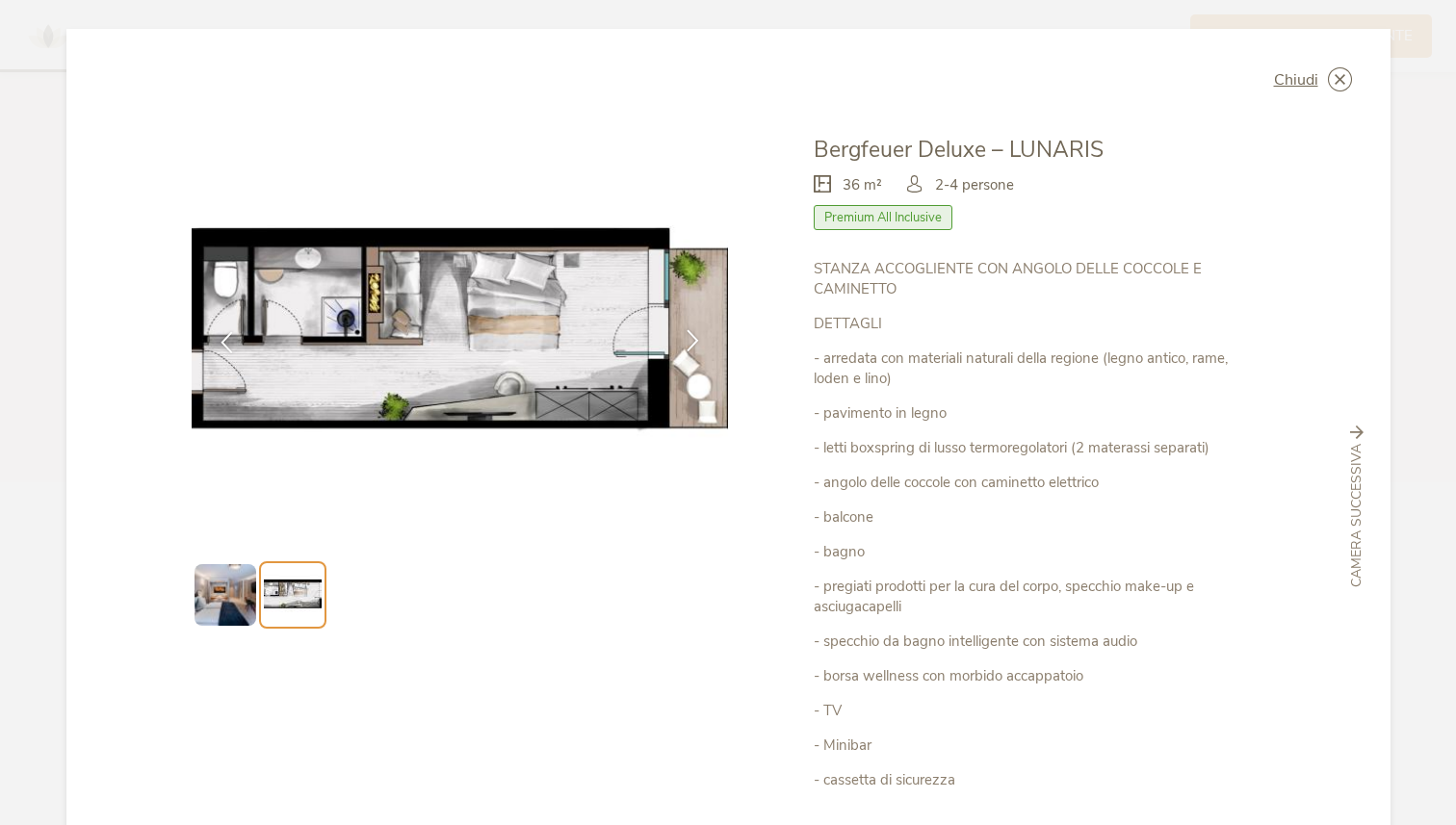
click at [688, 341] on icon at bounding box center [692, 340] width 22 height 22
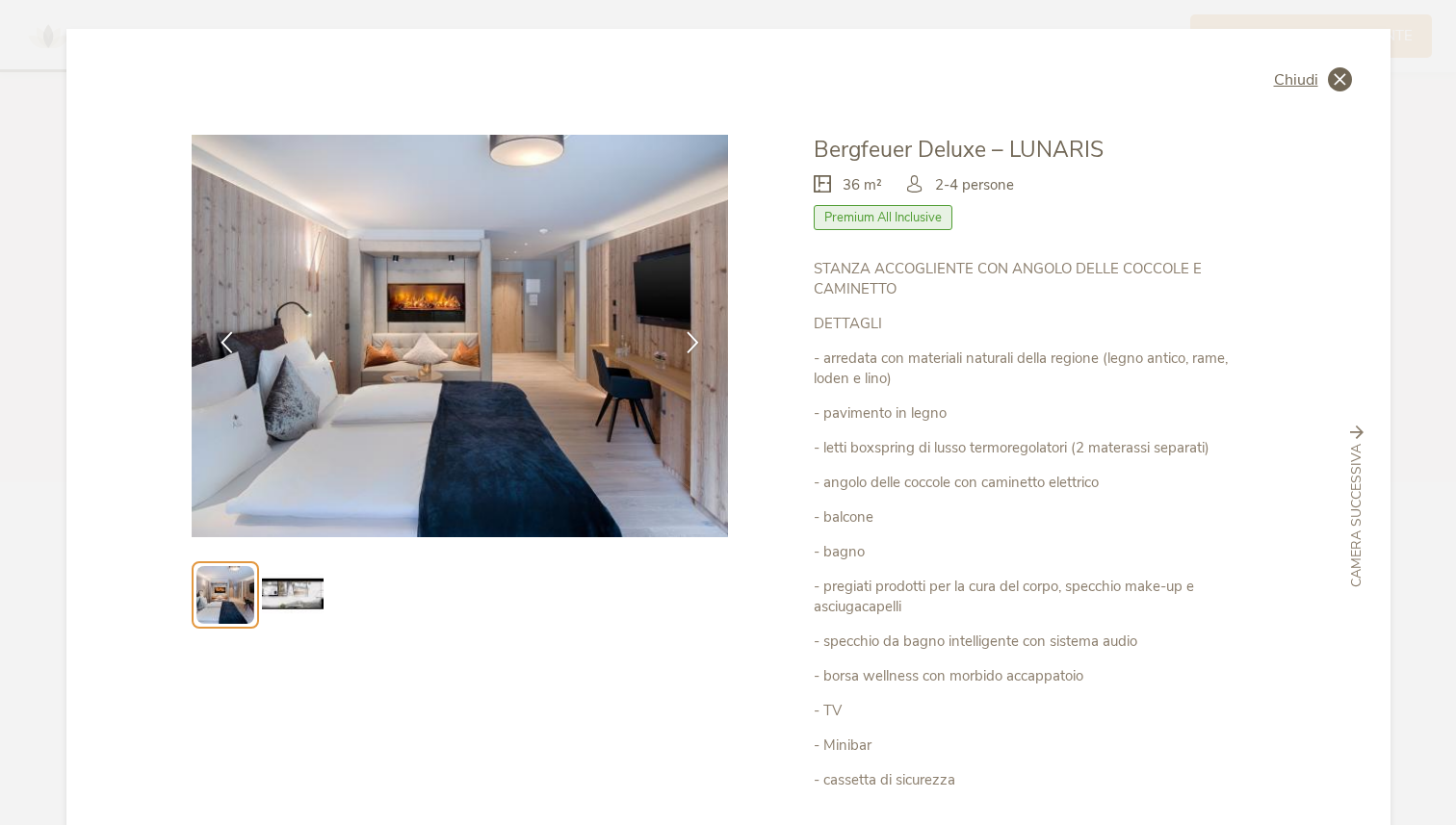
click at [1333, 81] on icon at bounding box center [1340, 79] width 24 height 24
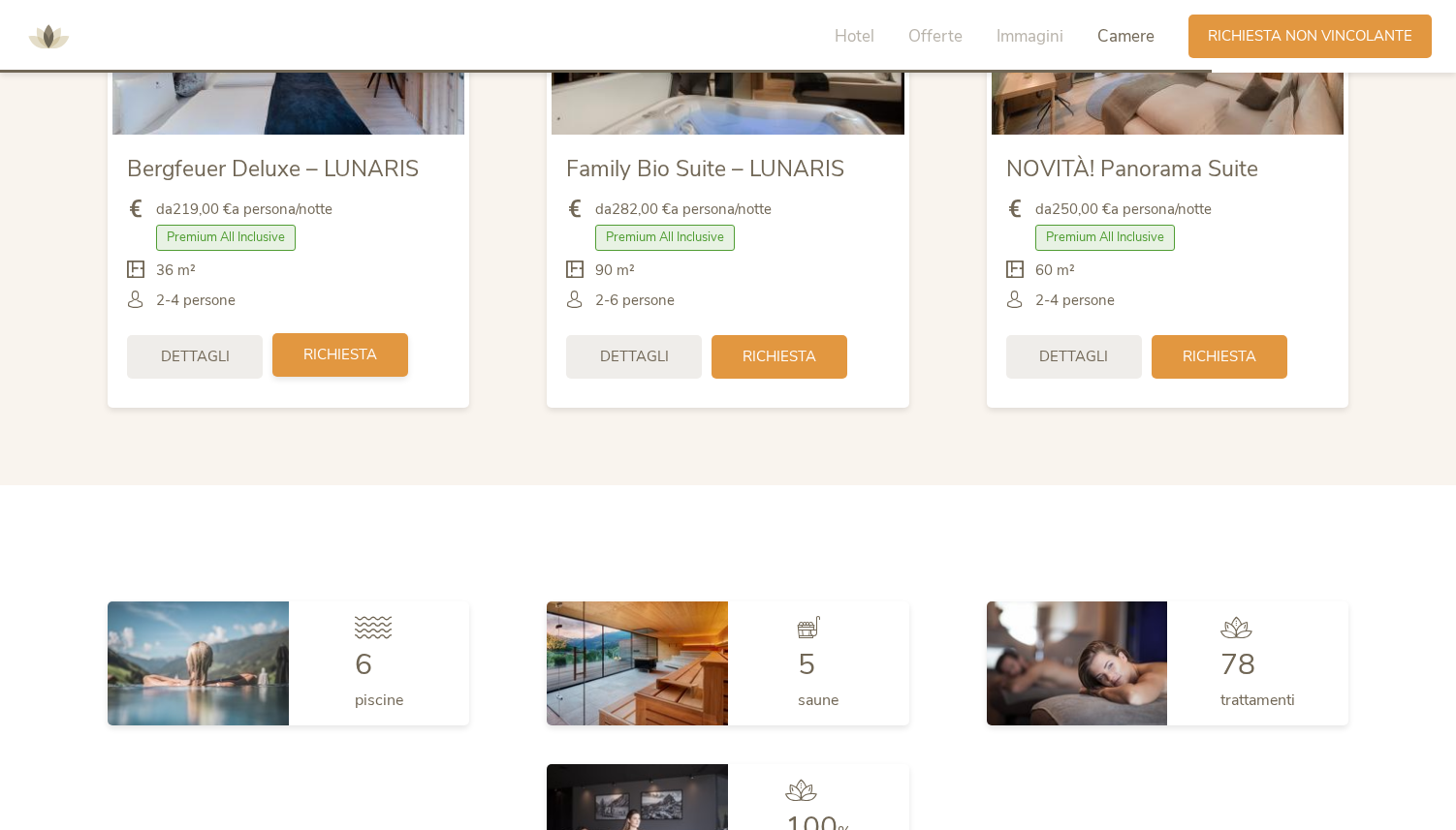
click at [342, 344] on div "Richiesta" at bounding box center [339, 355] width 135 height 44
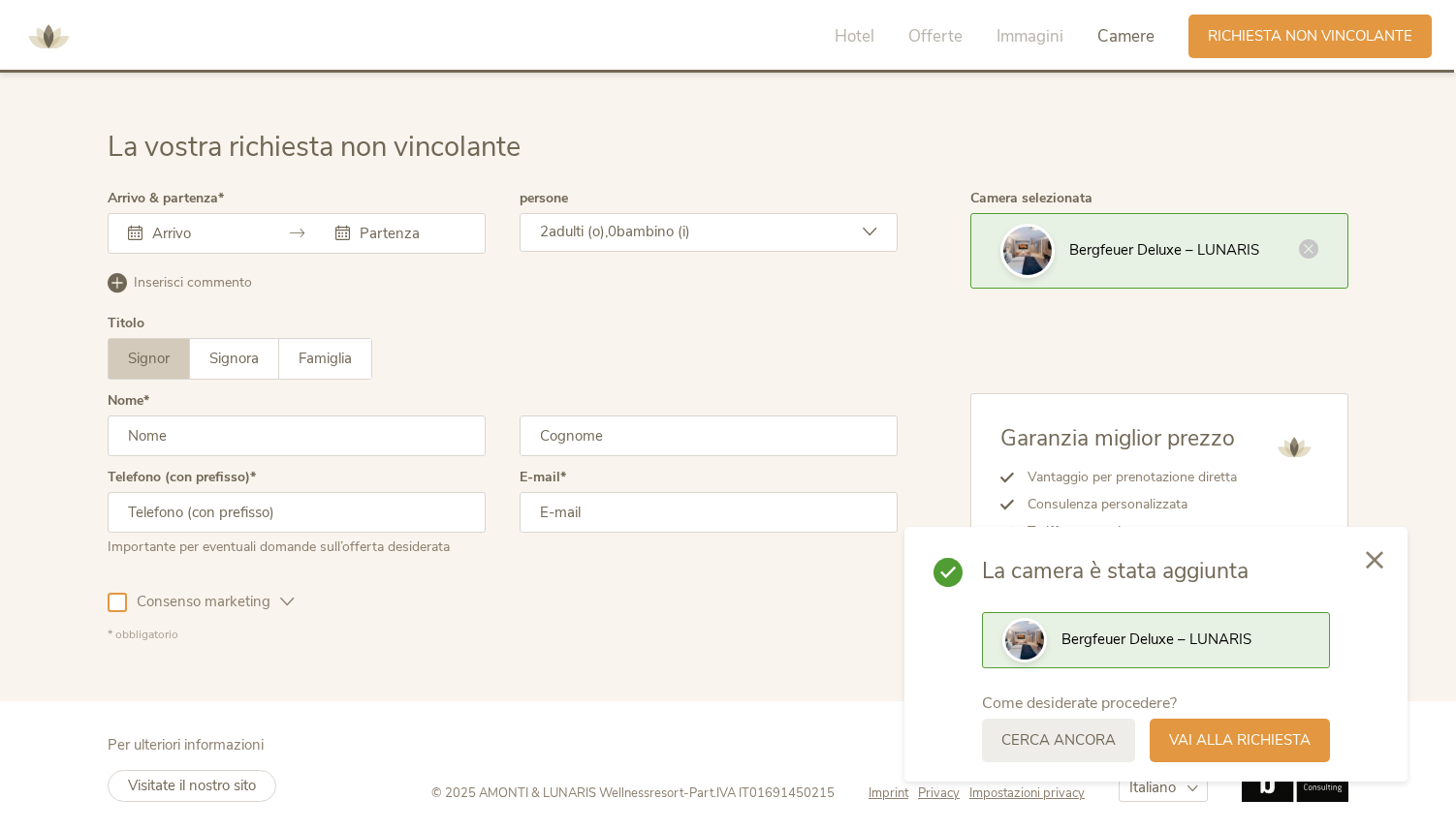
scroll to position [5838, 0]
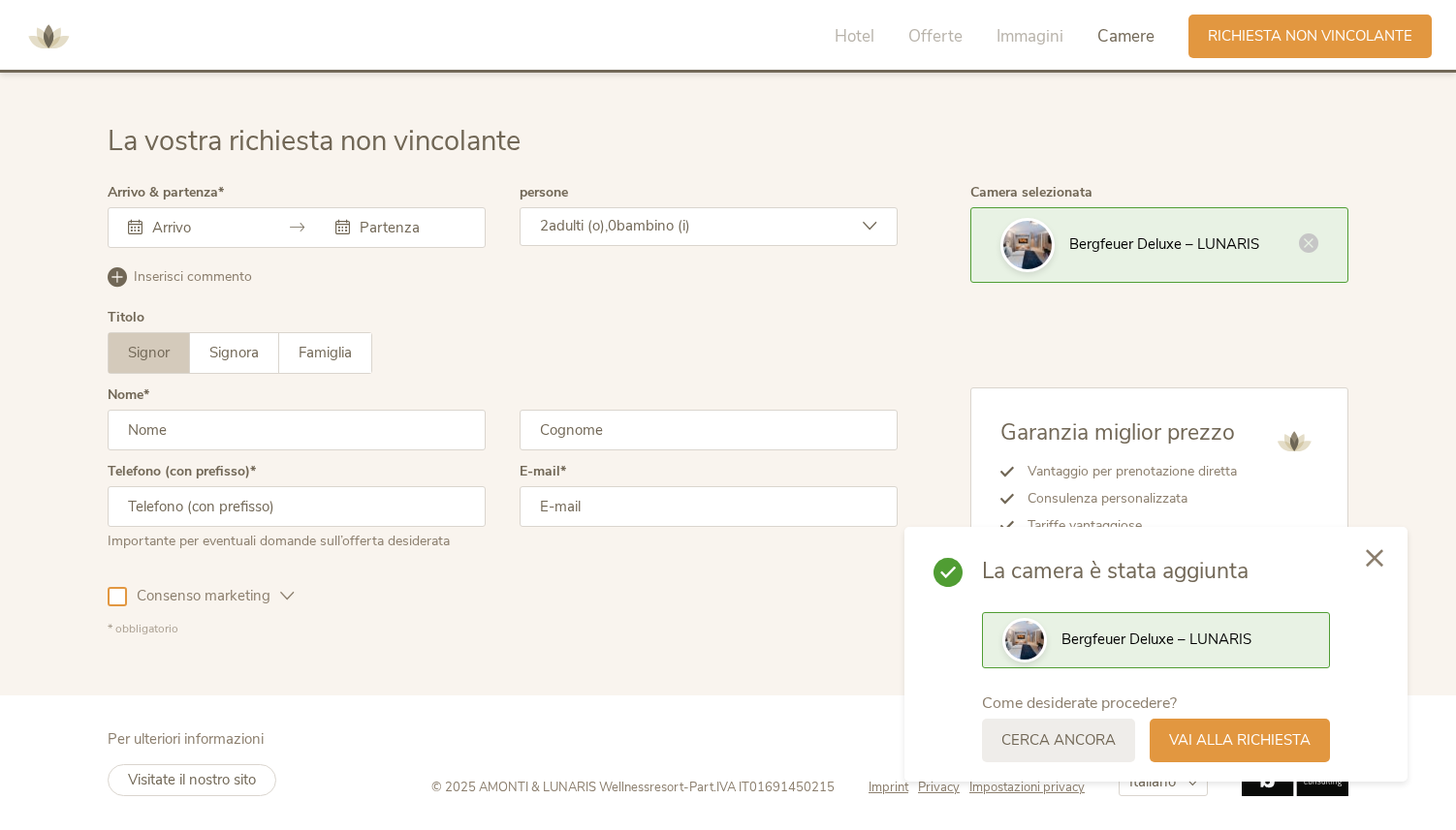
click at [1378, 549] on div at bounding box center [1375, 559] width 66 height 69
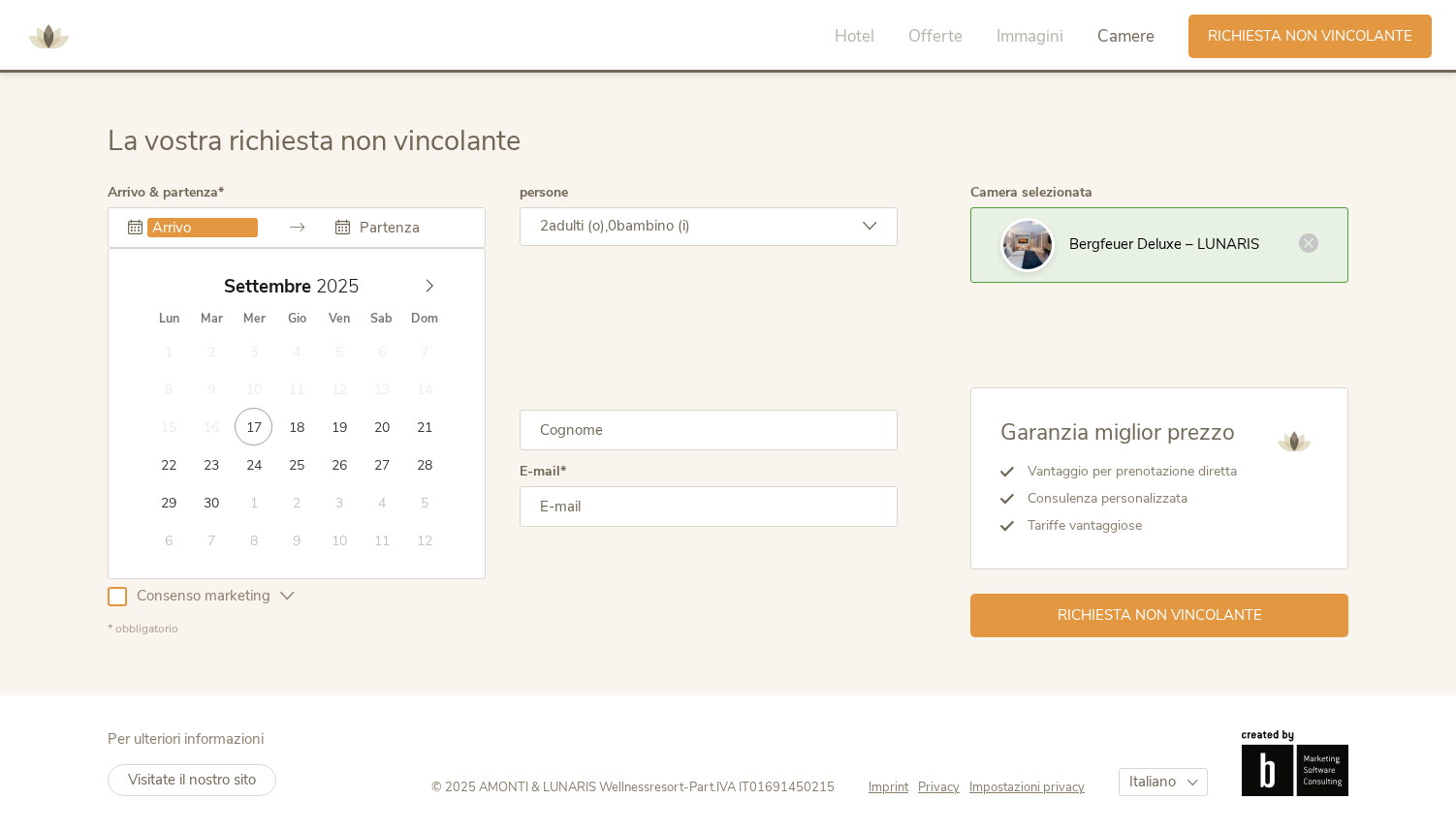
click at [202, 228] on input "text" at bounding box center [202, 228] width 110 height 19
type input "[DATE]"
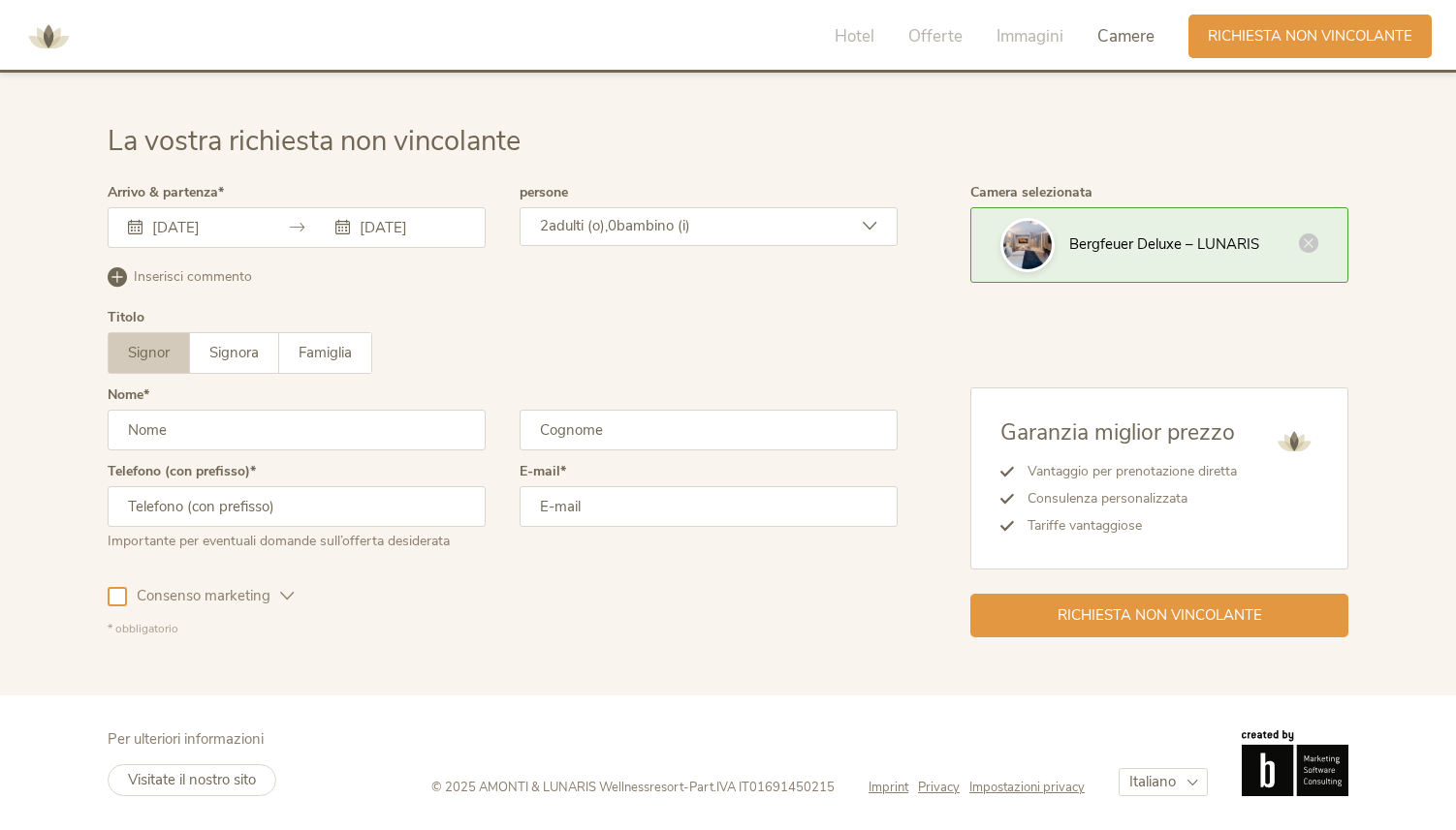
click at [1170, 780] on select "Deutsch Italiano English" at bounding box center [1164, 782] width 90 height 28
select select "/en/?utm_id=120228175703450539&cHash=a7a35ffb875b0b3912e032ffc362343a"
click at [1119, 769] on select "Deutsch Italiano English" at bounding box center [1164, 782] width 90 height 28
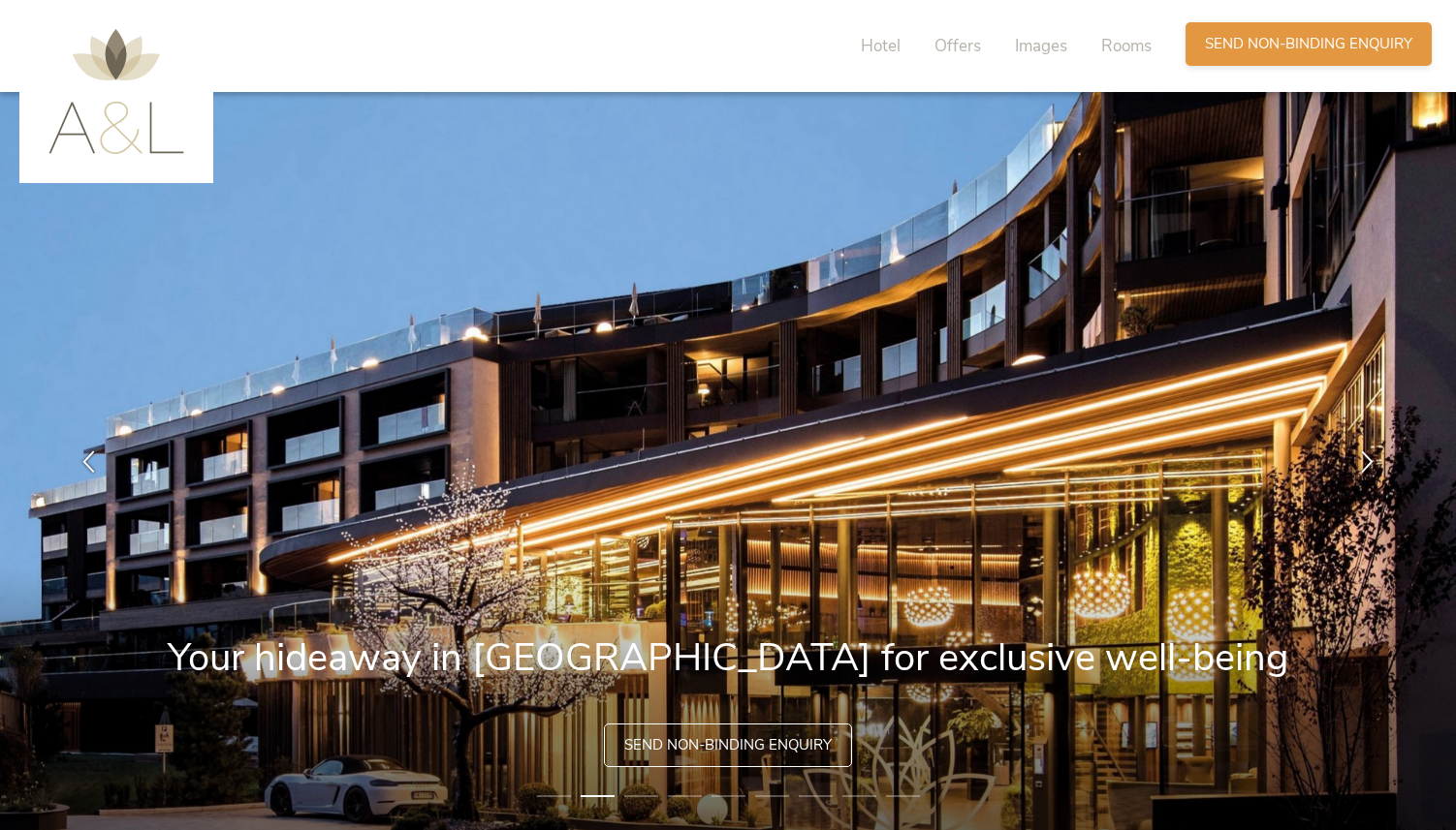
click at [1339, 52] on span "Send non-binding enquiry" at bounding box center [1308, 44] width 208 height 20
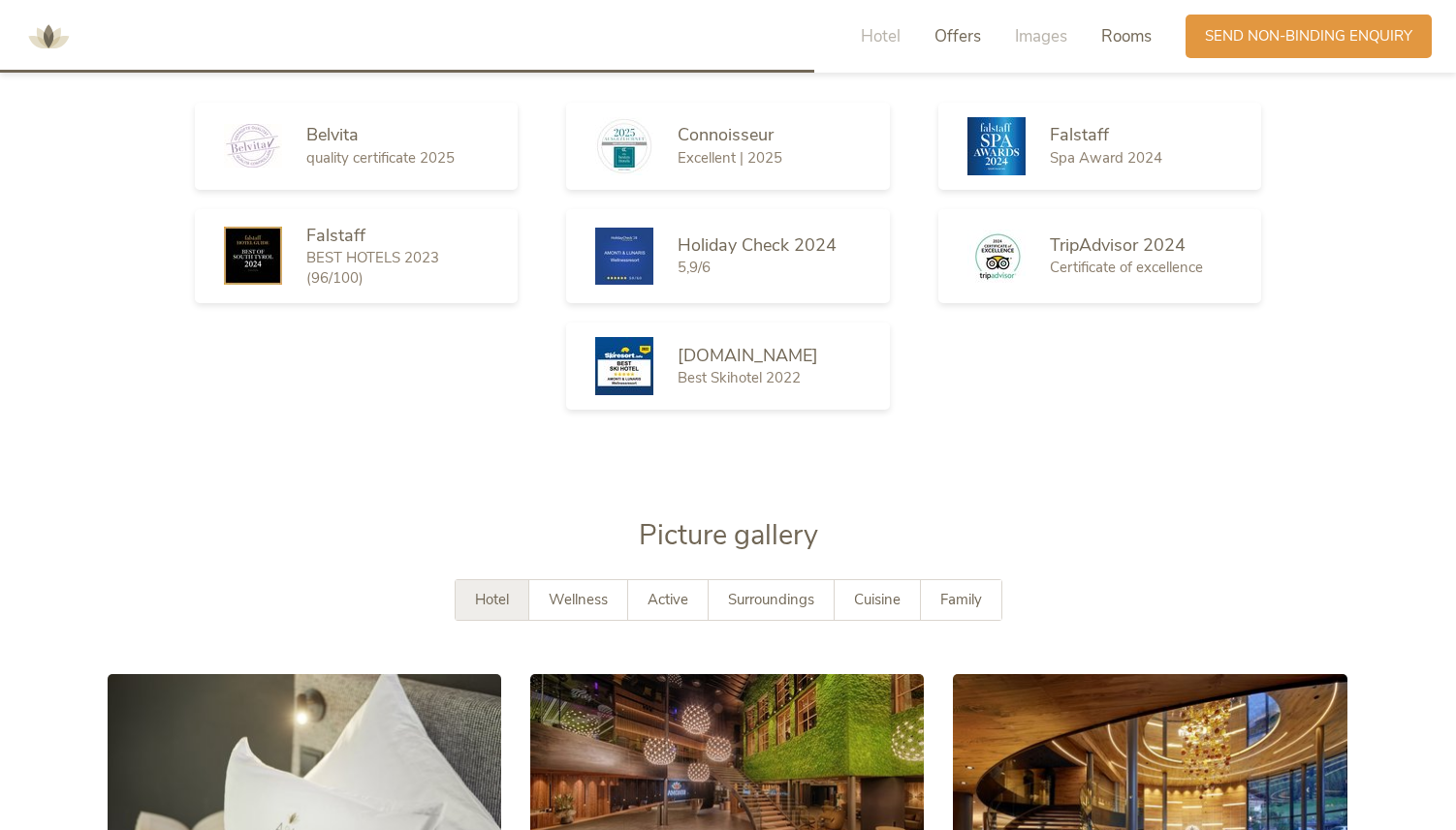
scroll to position [2916, 0]
